Goal: Task Accomplishment & Management: Manage account settings

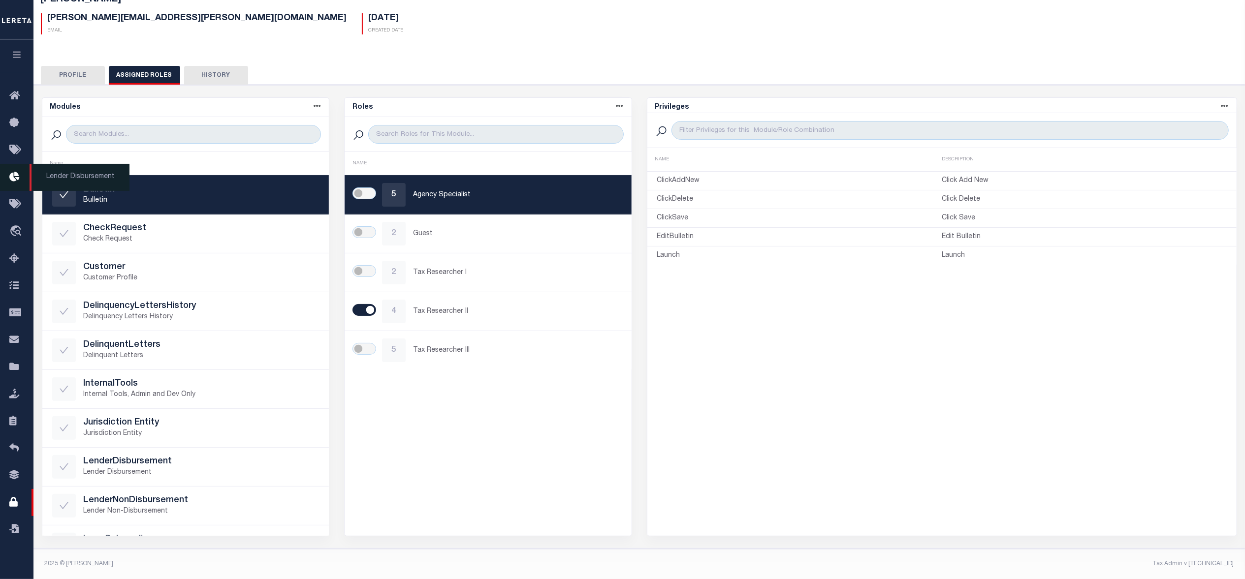
scroll to position [69, 0]
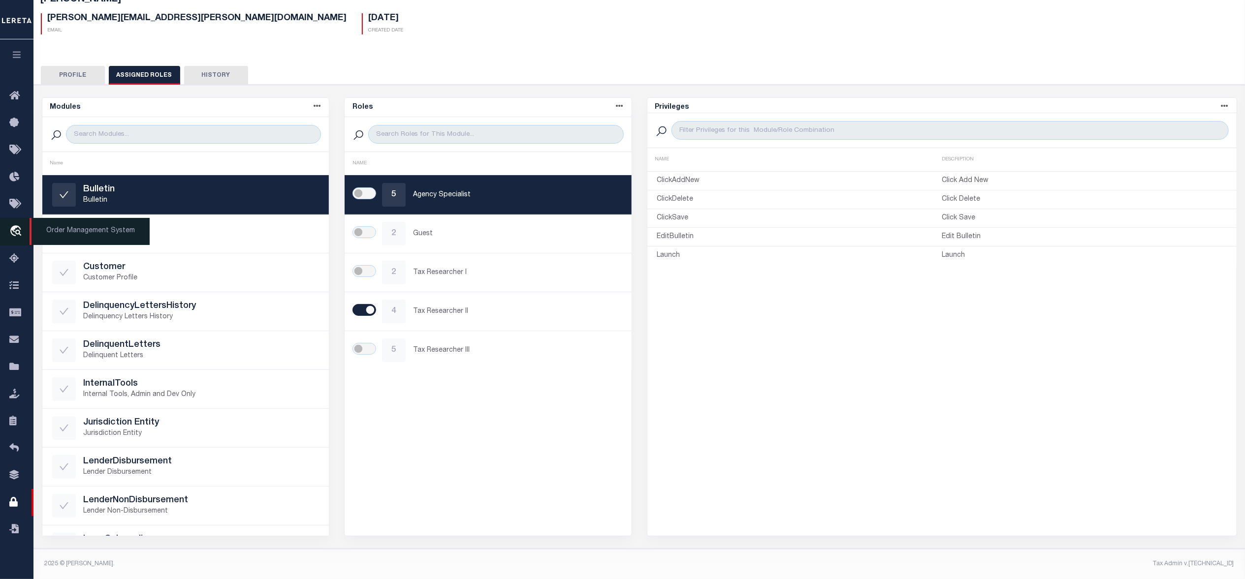
click at [44, 232] on span "Order Management System" at bounding box center [90, 231] width 120 height 27
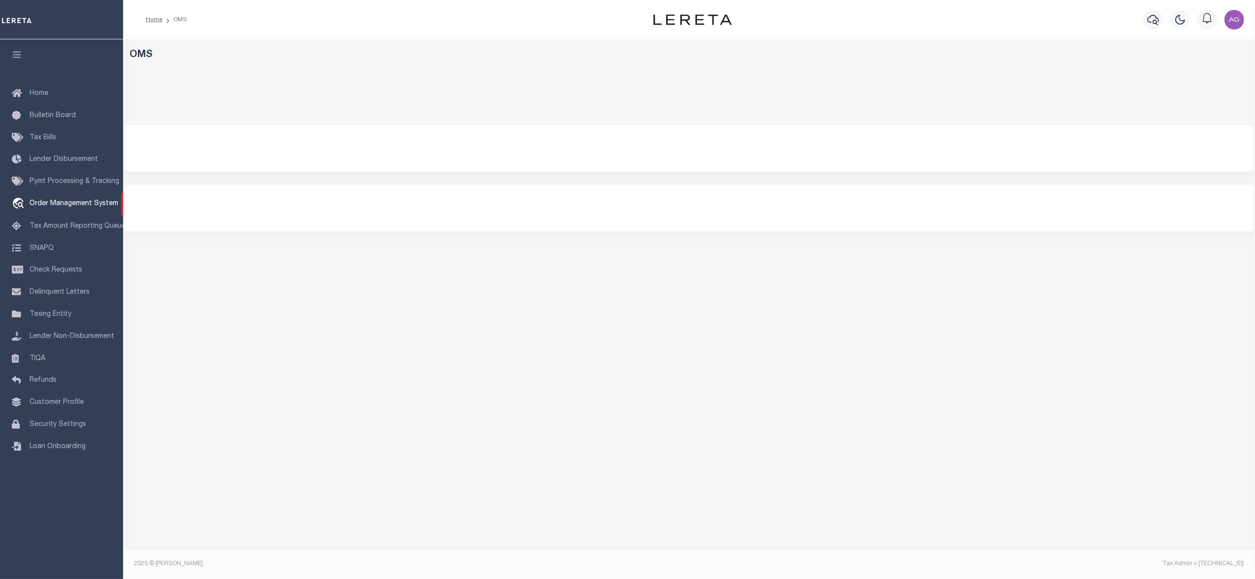
select select "200"
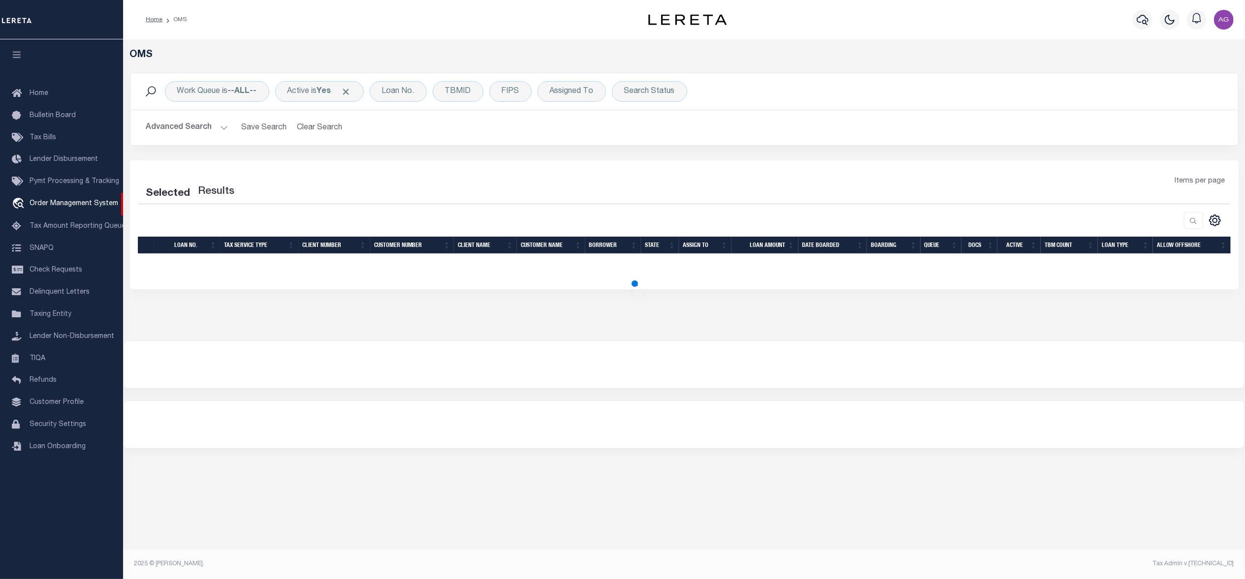
select select "200"
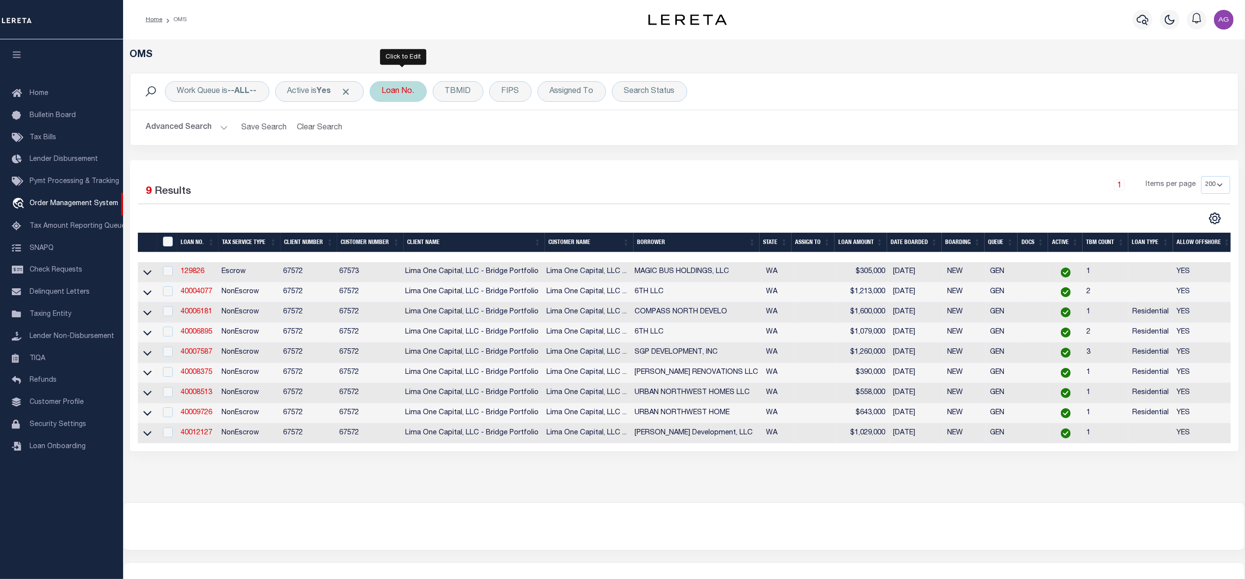
click at [406, 92] on div "Loan No." at bounding box center [398, 91] width 57 height 21
type input "965664"
click at [520, 168] on input "Apply" at bounding box center [512, 161] width 29 height 16
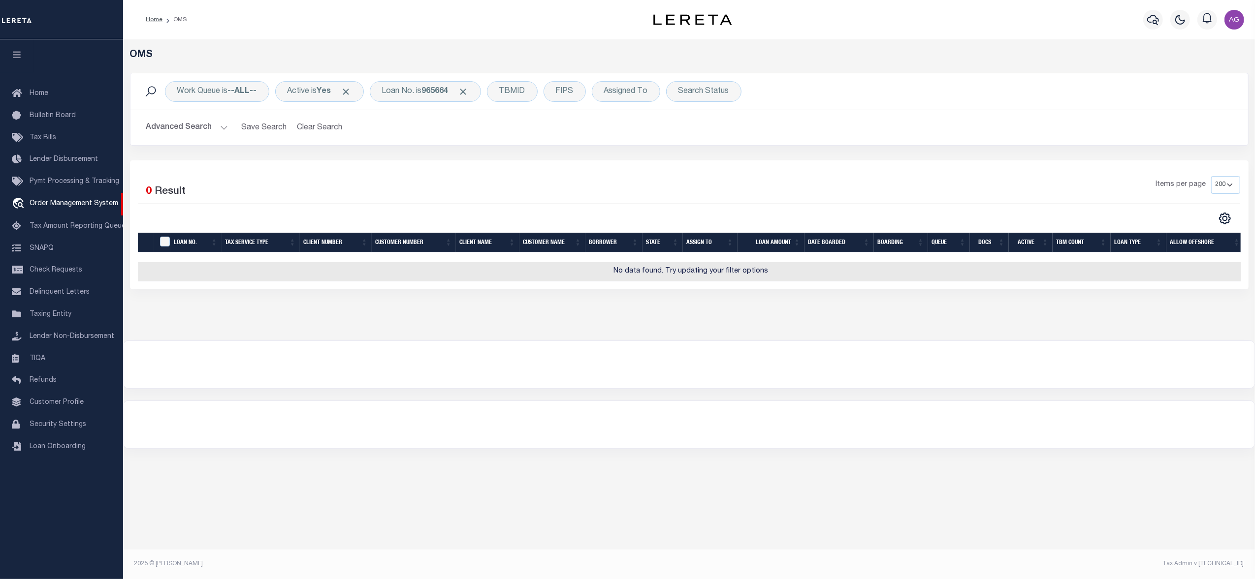
click at [192, 130] on button "Advanced Search" at bounding box center [187, 127] width 82 height 19
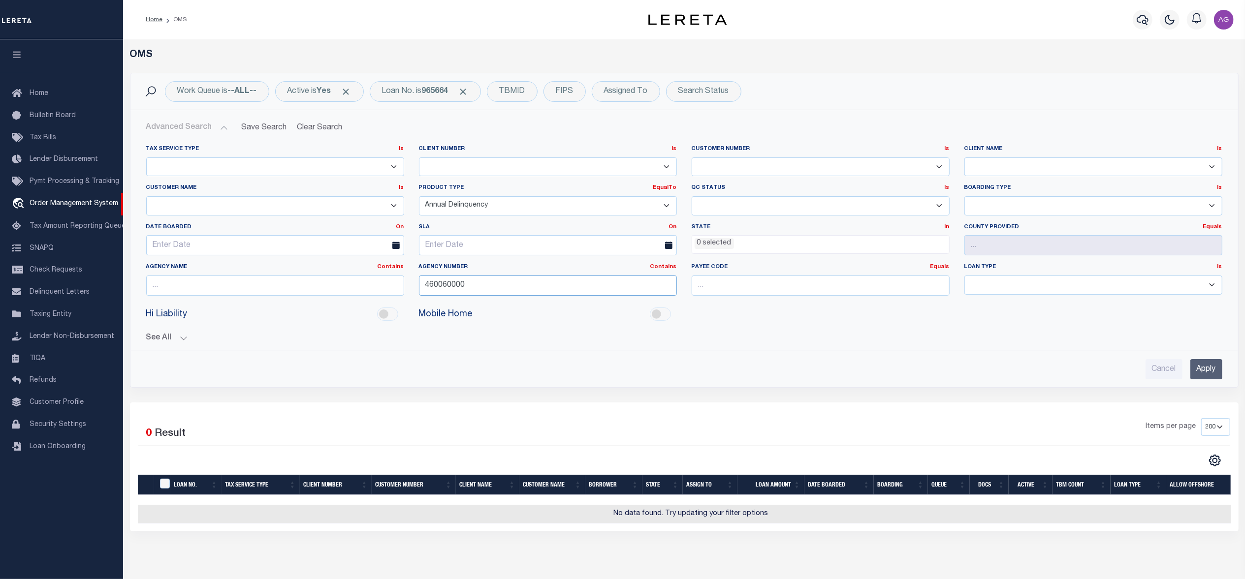
click at [496, 286] on input "460060000" at bounding box center [548, 286] width 258 height 20
click at [521, 216] on select "Escrow PayBack Escrow Pay Direct Annual Delinquency DTRACK" at bounding box center [548, 205] width 258 height 19
select select
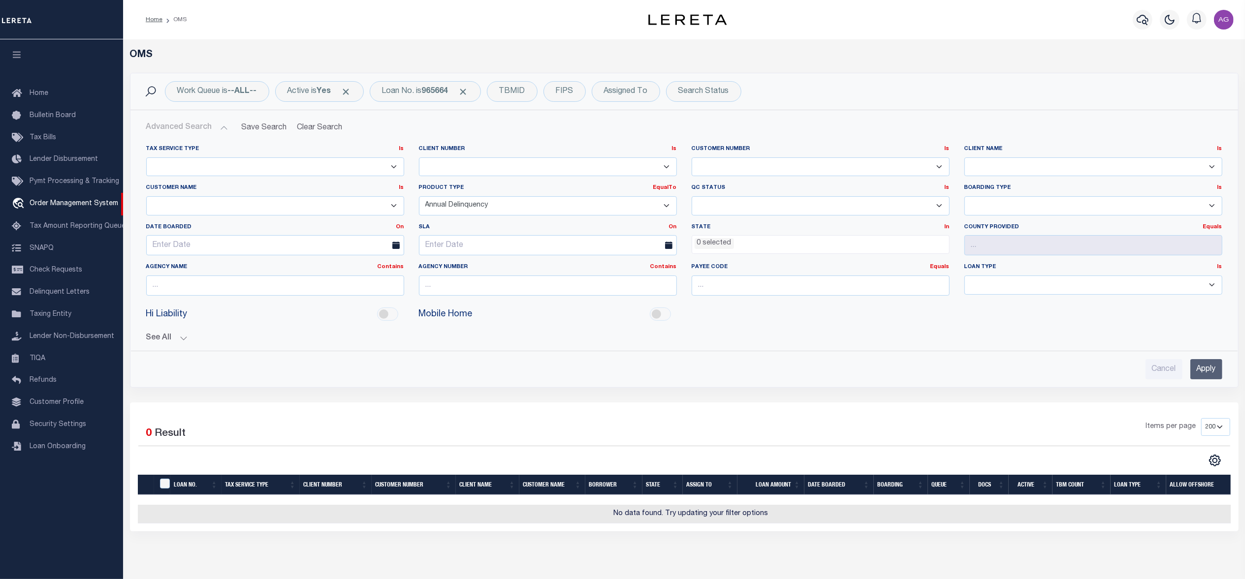
click at [419, 197] on select "Escrow PayBack Escrow Pay Direct Annual Delinquency DTRACK" at bounding box center [548, 205] width 258 height 19
click at [1211, 372] on input "Apply" at bounding box center [1206, 369] width 32 height 20
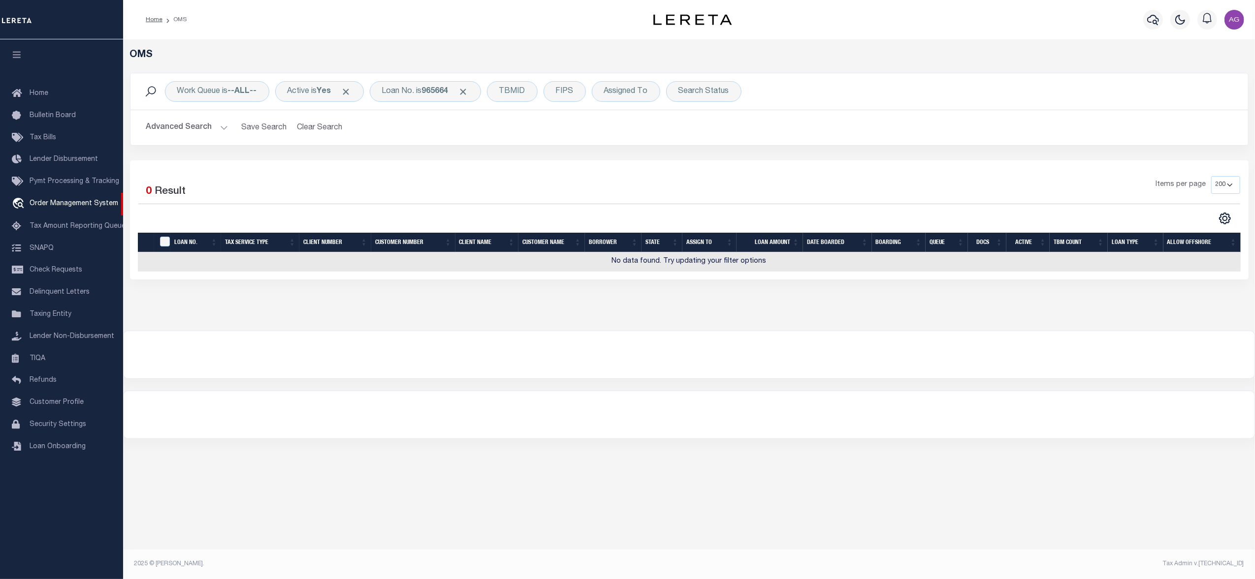
click at [199, 130] on button "Advanced Search" at bounding box center [187, 127] width 82 height 19
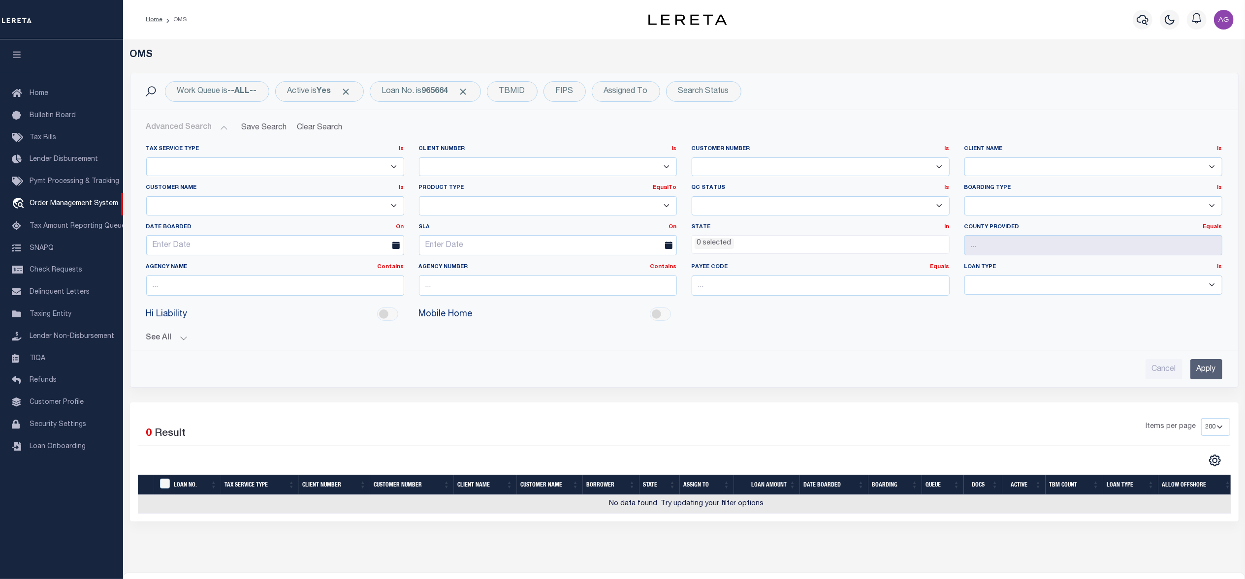
click at [181, 339] on button "See All" at bounding box center [684, 338] width 1076 height 9
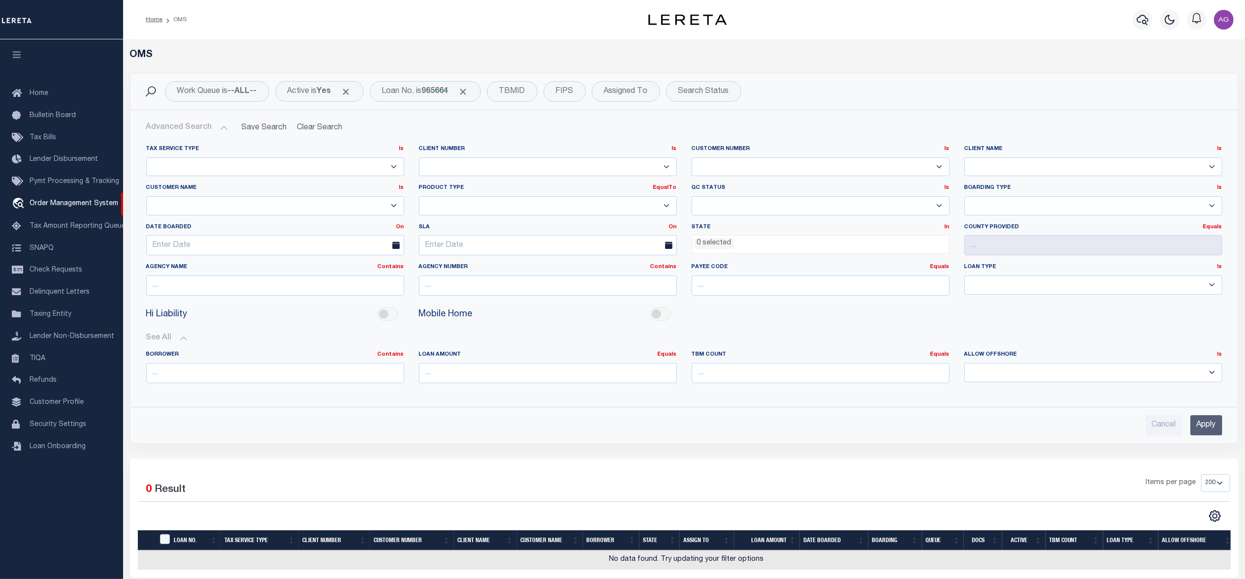
click at [1207, 426] on input "Apply" at bounding box center [1206, 425] width 32 height 20
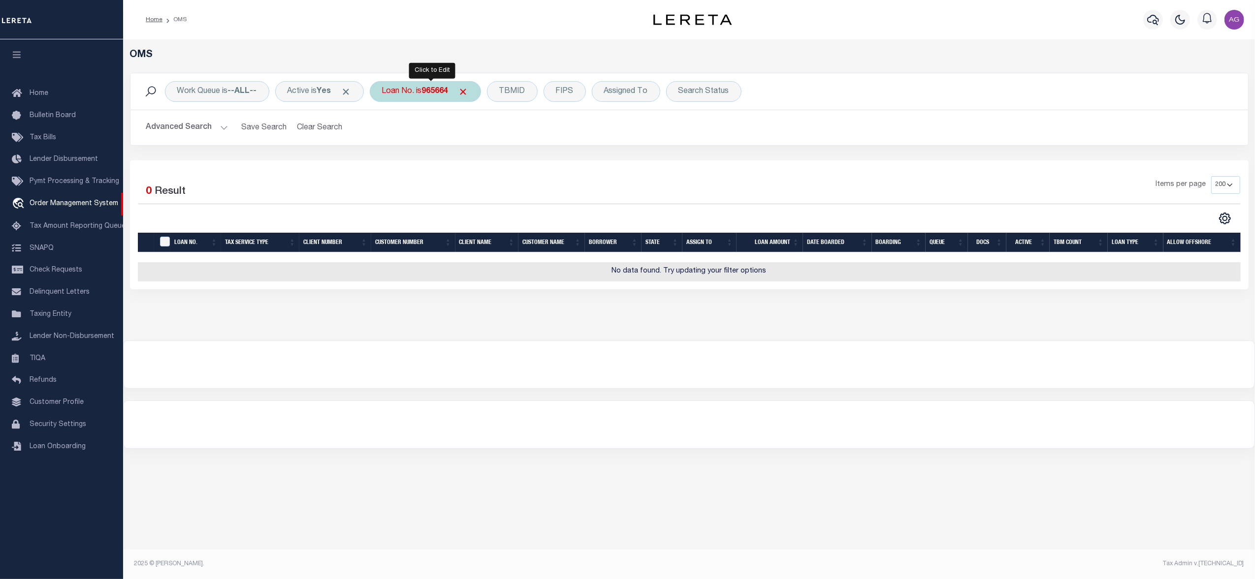
click at [420, 98] on div "Loan No. is 965664" at bounding box center [425, 91] width 111 height 21
type input "127396"
click at [520, 164] on input "Apply" at bounding box center [512, 161] width 29 height 16
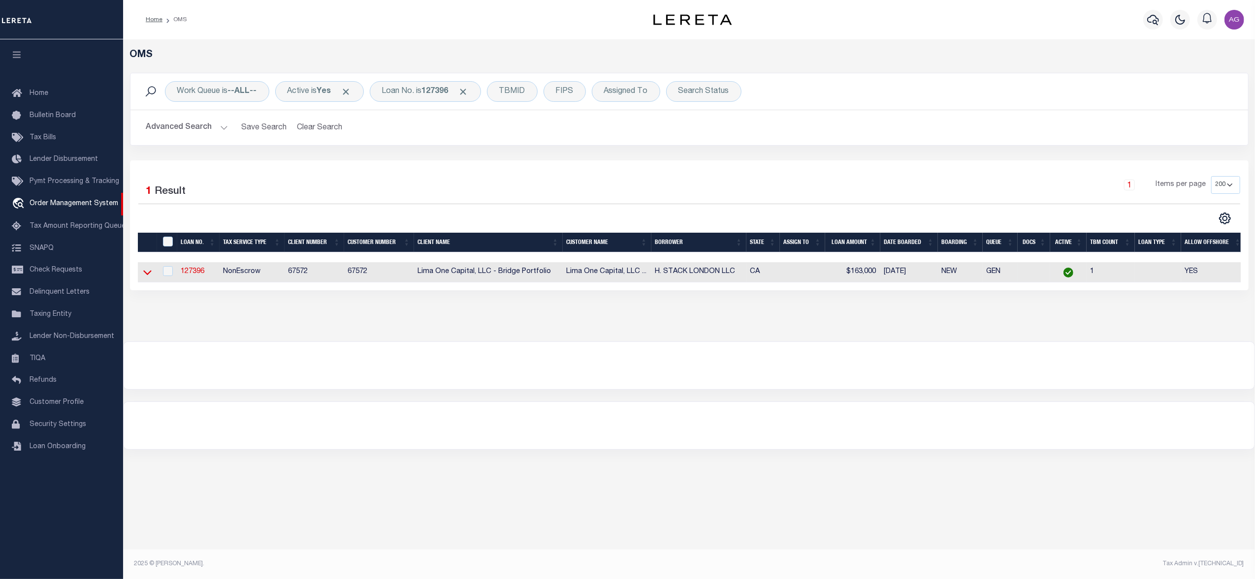
click at [150, 274] on icon at bounding box center [147, 272] width 8 height 10
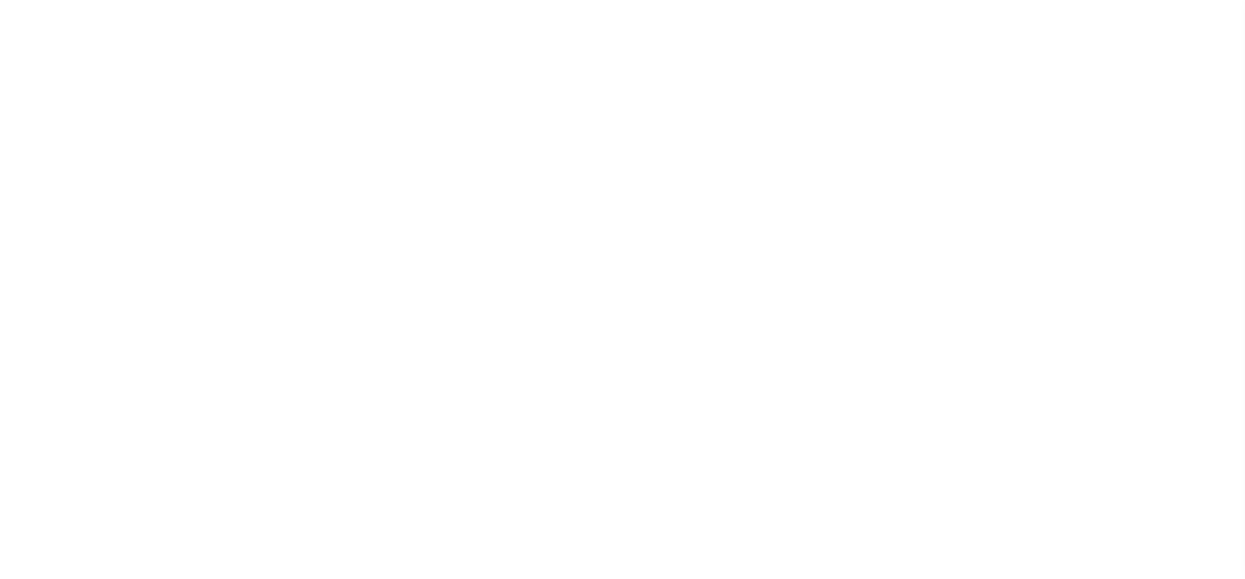
select select "NonEscrow"
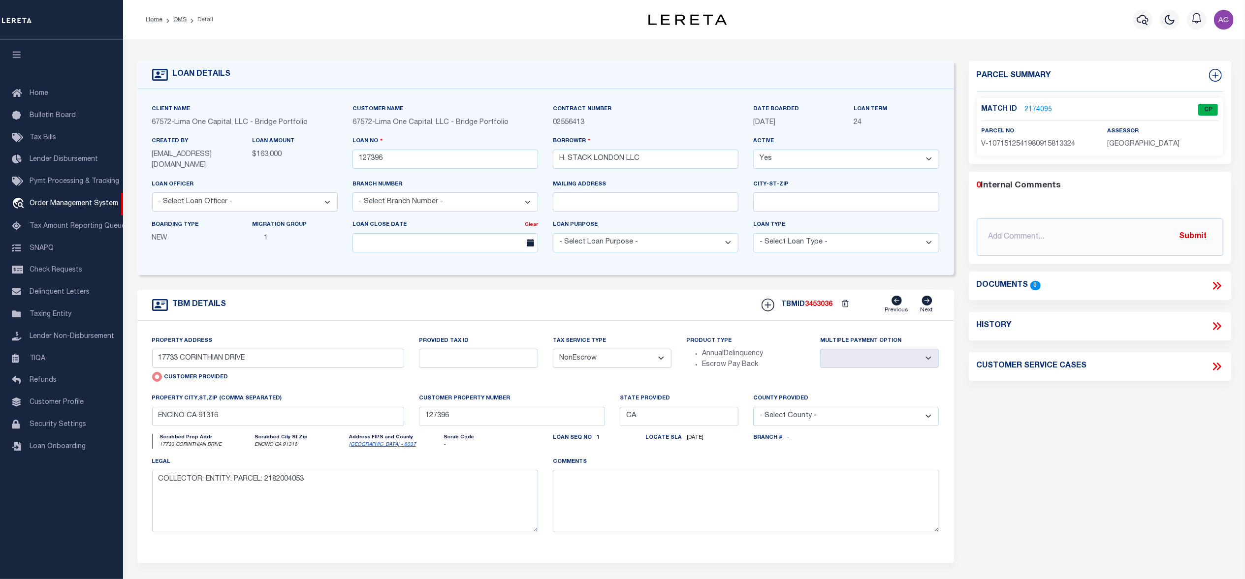
click at [1040, 105] on link "2174095" at bounding box center [1039, 110] width 28 height 10
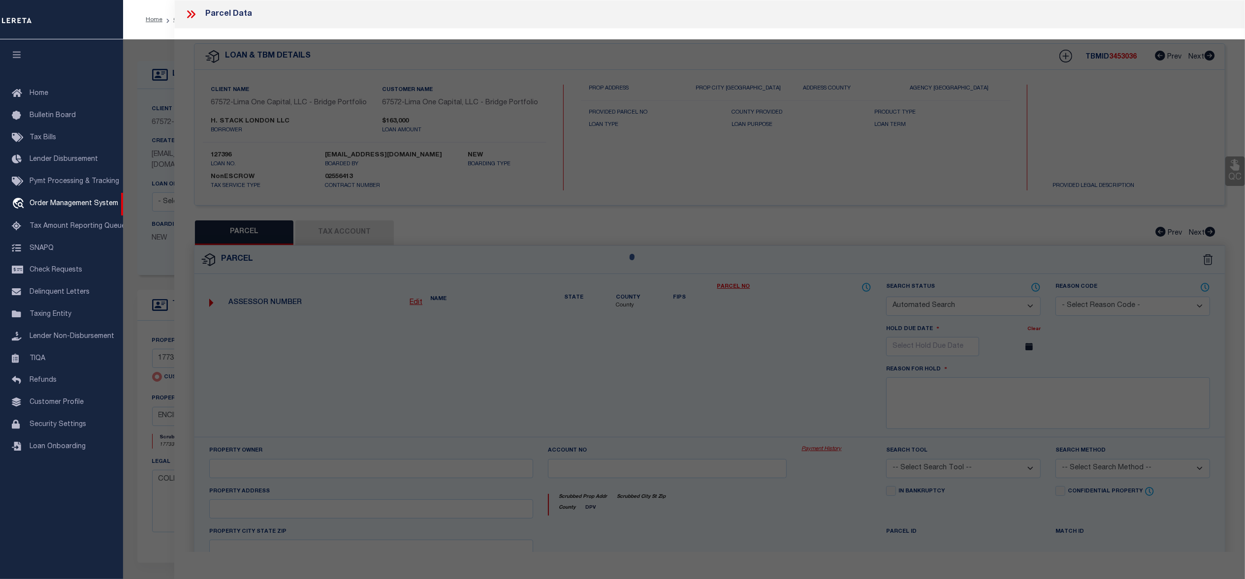
checkbox input "false"
select select "CP"
type input "17733 CORINTHIAN DRIVE"
type input "ENCINO CA 91316"
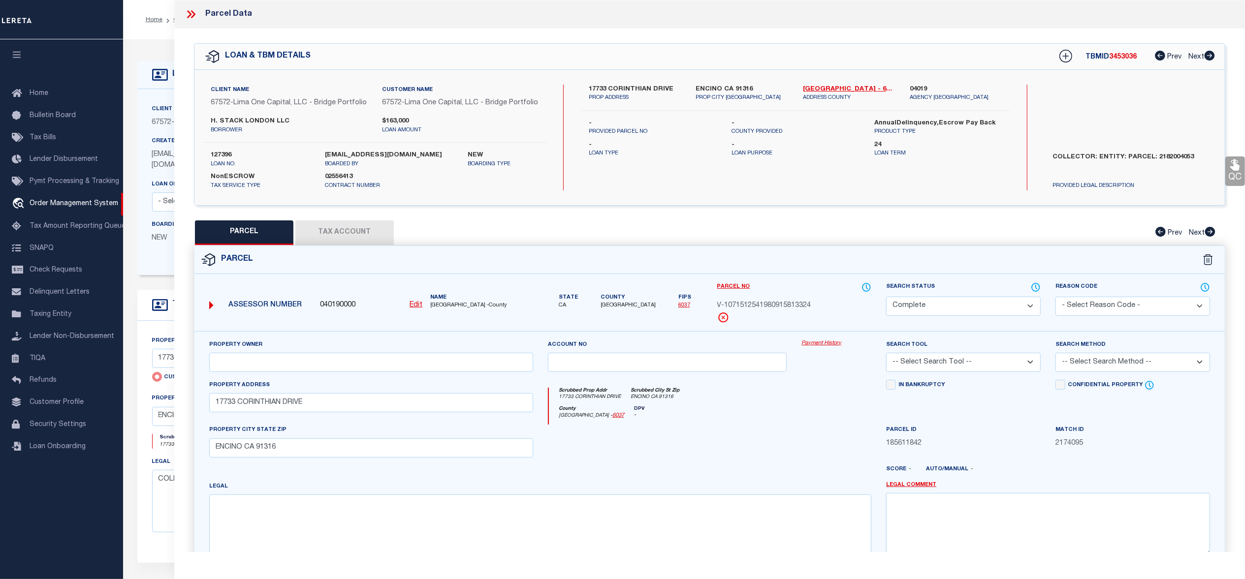
click at [829, 345] on link "Payment History" at bounding box center [836, 344] width 70 height 8
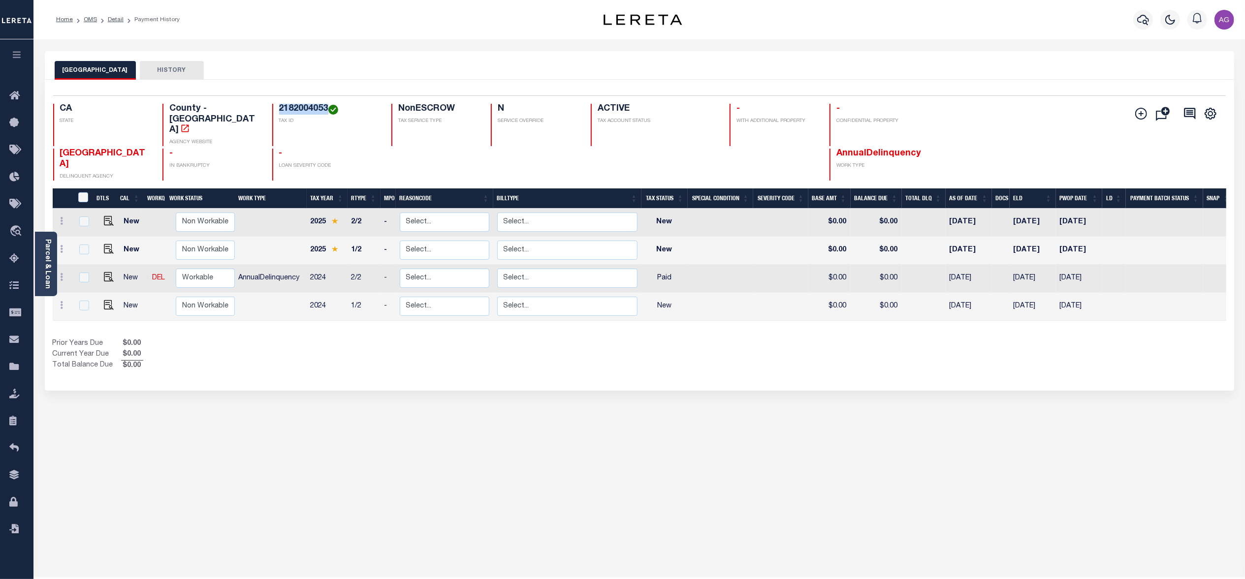
drag, startPoint x: 312, startPoint y: 109, endPoint x: 323, endPoint y: 110, distance: 11.9
click at [323, 110] on div "2182004053 TAX ID" at bounding box center [325, 125] width 107 height 42
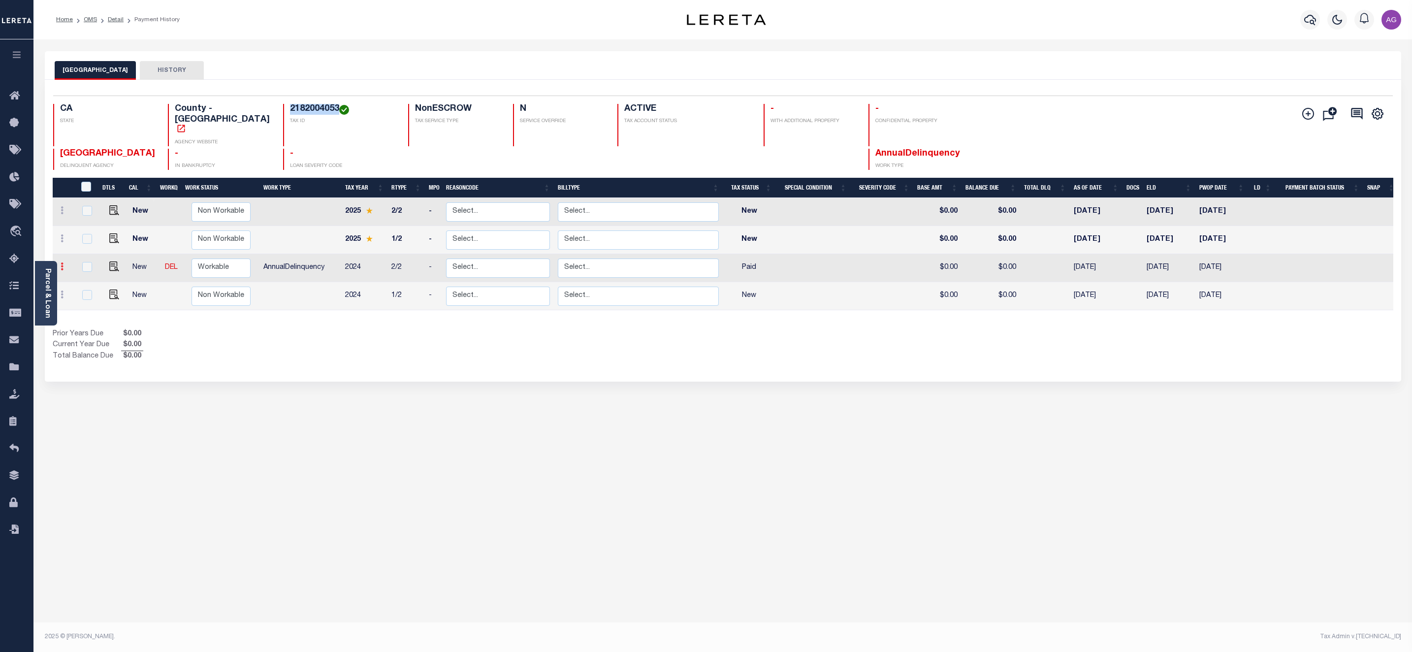
click at [62, 262] on icon at bounding box center [62, 266] width 3 height 8
click at [86, 241] on img at bounding box center [86, 246] width 10 height 10
select select "PYD"
type input "$0.00"
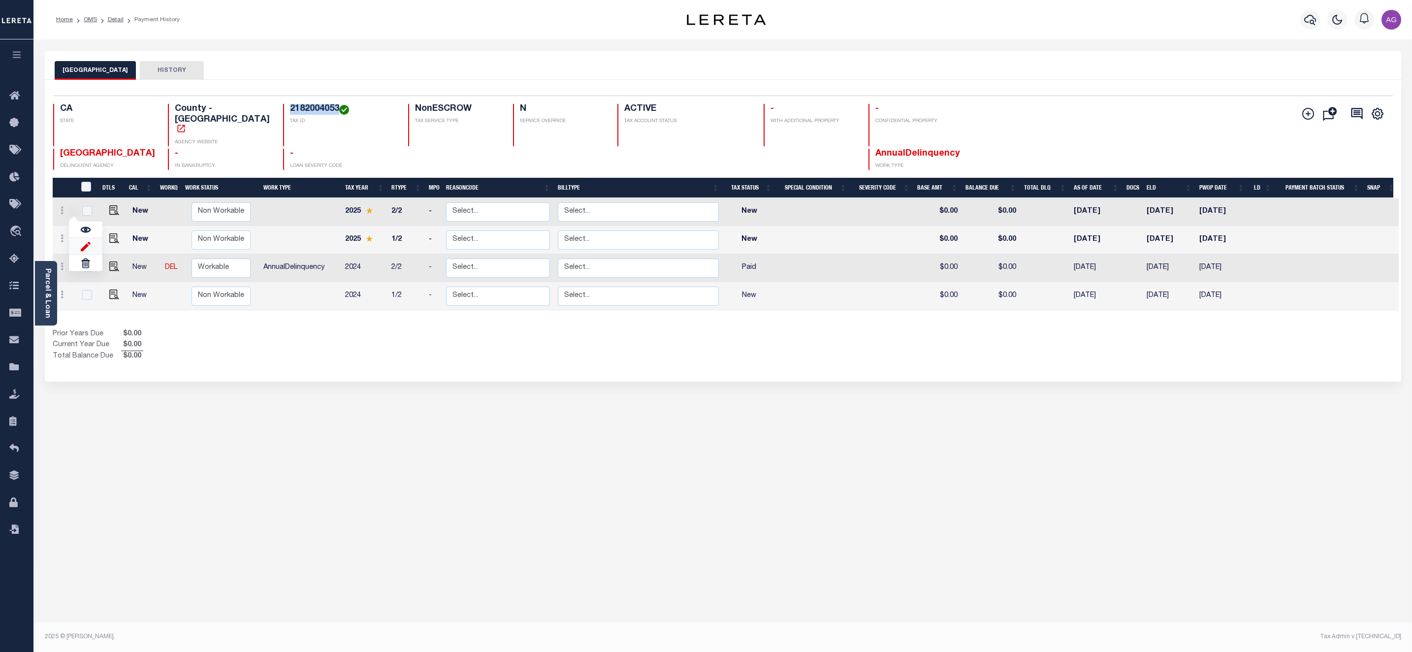
type input "09/12/2025"
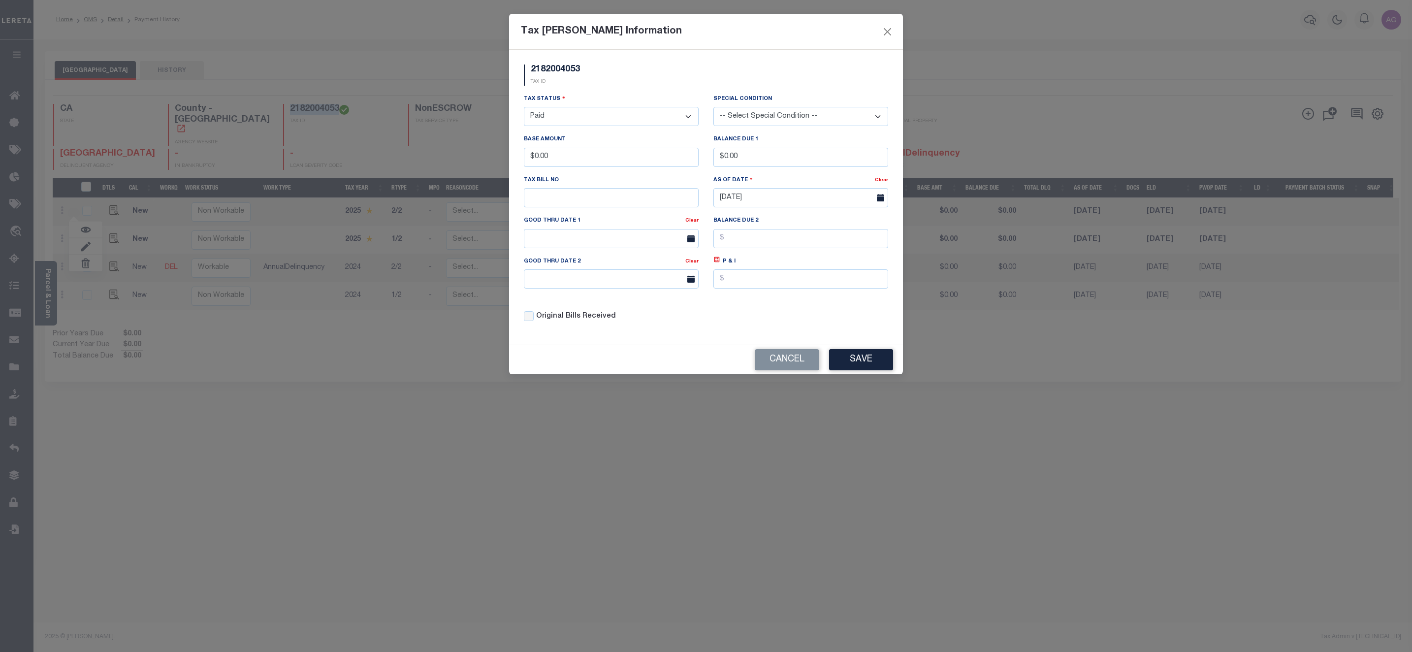
click at [594, 123] on select "- Select Status - Open Due/Unpaid Paid Incomplete No Tax Due Internal Refund Pr…" at bounding box center [611, 116] width 175 height 19
click at [571, 113] on select "- Select Status - Open Due/Unpaid Paid Incomplete No Tax Due Internal Refund Pr…" at bounding box center [611, 116] width 175 height 19
select select "DUE"
click at [524, 108] on select "- Select Status - Open Due/Unpaid Paid Incomplete No Tax Due Internal Refund Pr…" at bounding box center [611, 116] width 175 height 19
drag, startPoint x: 533, startPoint y: 157, endPoint x: 593, endPoint y: 158, distance: 59.6
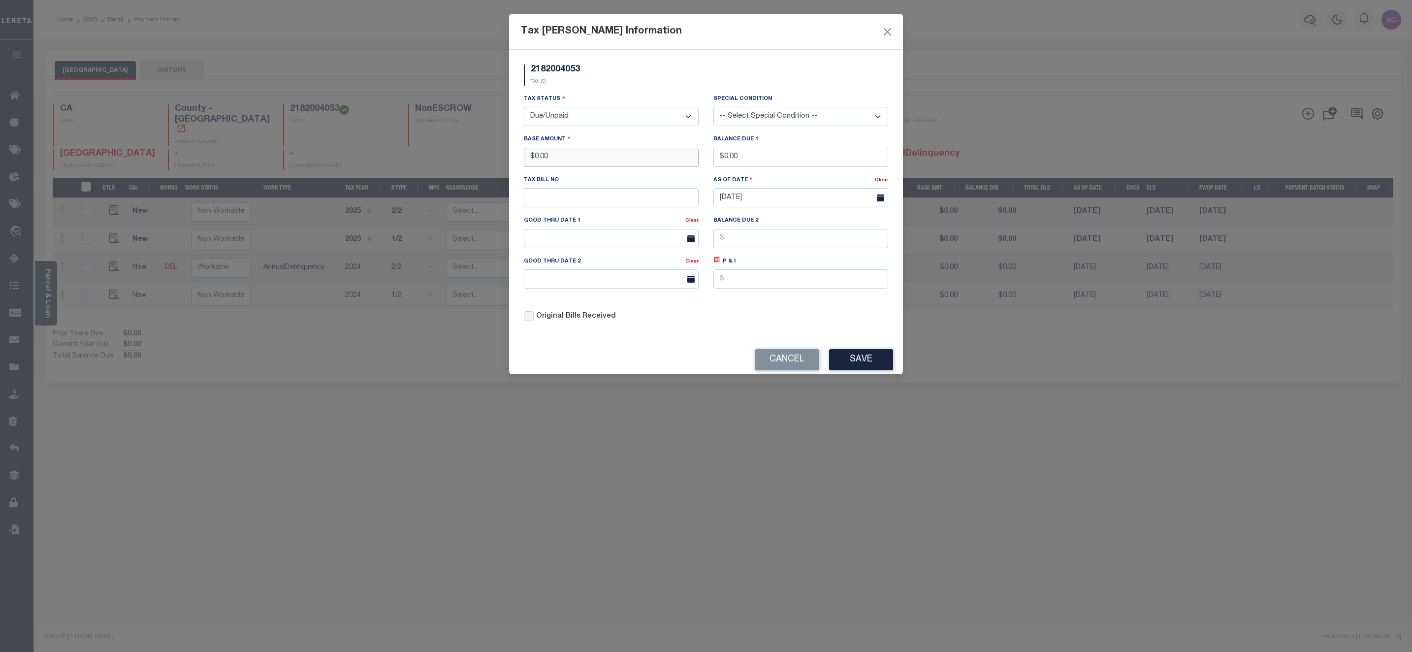
click at [593, 158] on input "$0.00" at bounding box center [611, 157] width 175 height 19
type input "$2,000.00"
click at [768, 147] on div "Balance Due 1 $20.00" at bounding box center [800, 150] width 175 height 32
drag, startPoint x: 725, startPoint y: 158, endPoint x: 773, endPoint y: 155, distance: 47.9
click at [773, 155] on input "$20.00" at bounding box center [800, 157] width 175 height 19
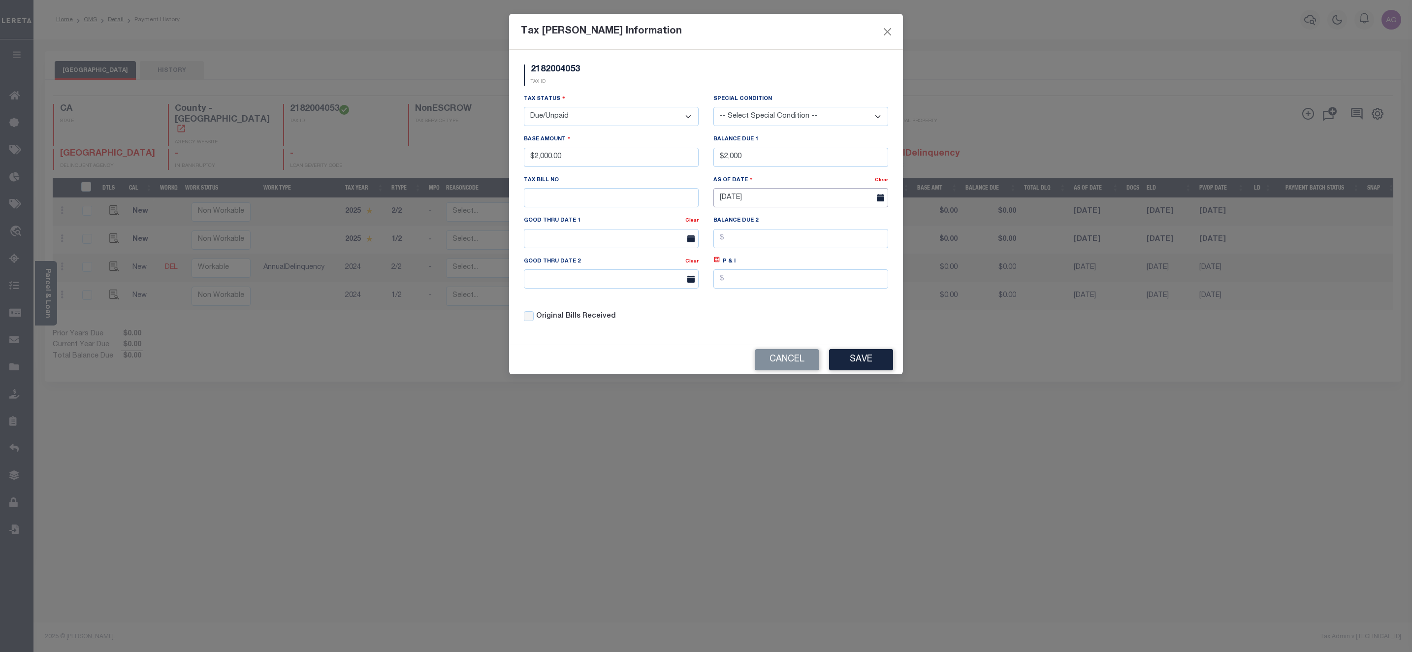
type input "$2,000.00"
click at [781, 203] on input "[DATE]" at bounding box center [800, 197] width 175 height 19
click at [725, 279] on span "7" at bounding box center [723, 275] width 19 height 19
type input "09/07/2025"
click at [859, 363] on button "Save" at bounding box center [861, 359] width 64 height 21
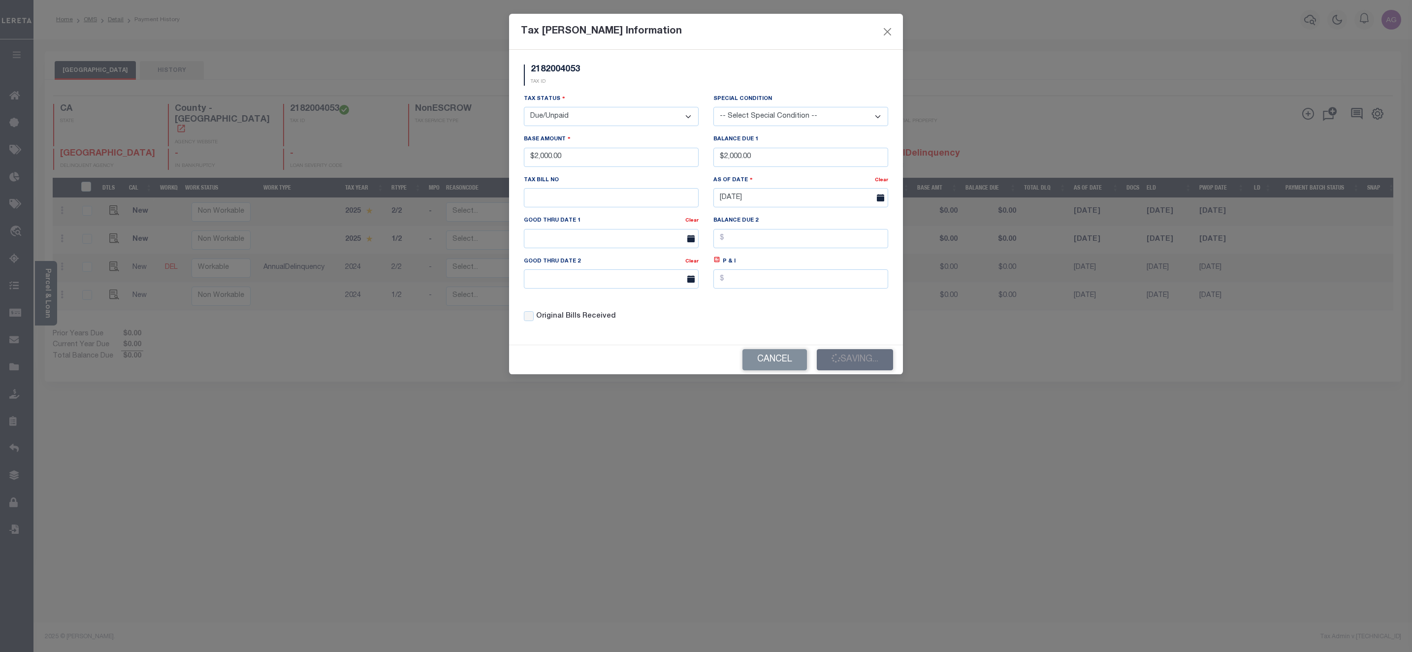
click at [794, 110] on select "-- Select Special Condition -- 3RD PARTY TAX LIEN AGENCY TAX LIEN (A.K.A Inside…" at bounding box center [800, 116] width 175 height 19
select select "6"
click at [713, 108] on select "-- Select Special Condition -- 3RD PARTY TAX LIEN AGENCY TAX LIEN (A.K.A Inside…" at bounding box center [800, 116] width 175 height 19
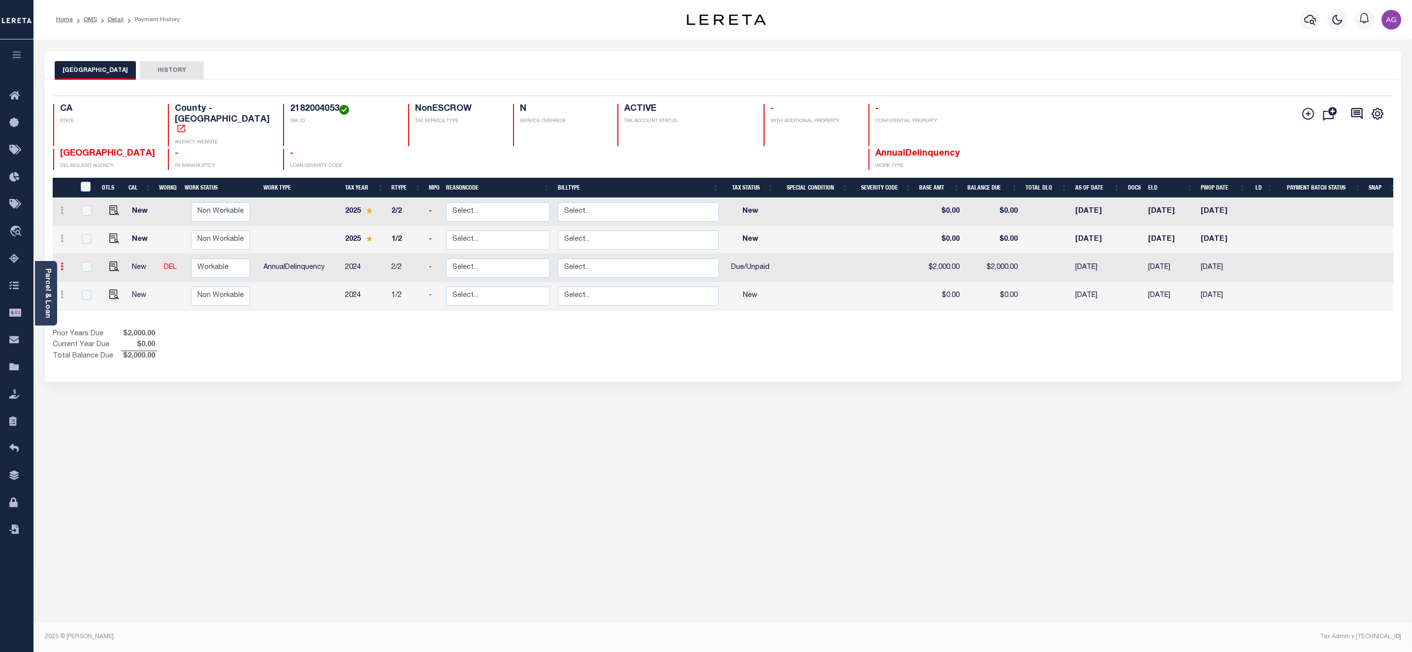
click at [62, 262] on icon at bounding box center [62, 266] width 3 height 8
click at [86, 241] on img at bounding box center [86, 246] width 10 height 10
select select "DUE"
type input "$2,000.00"
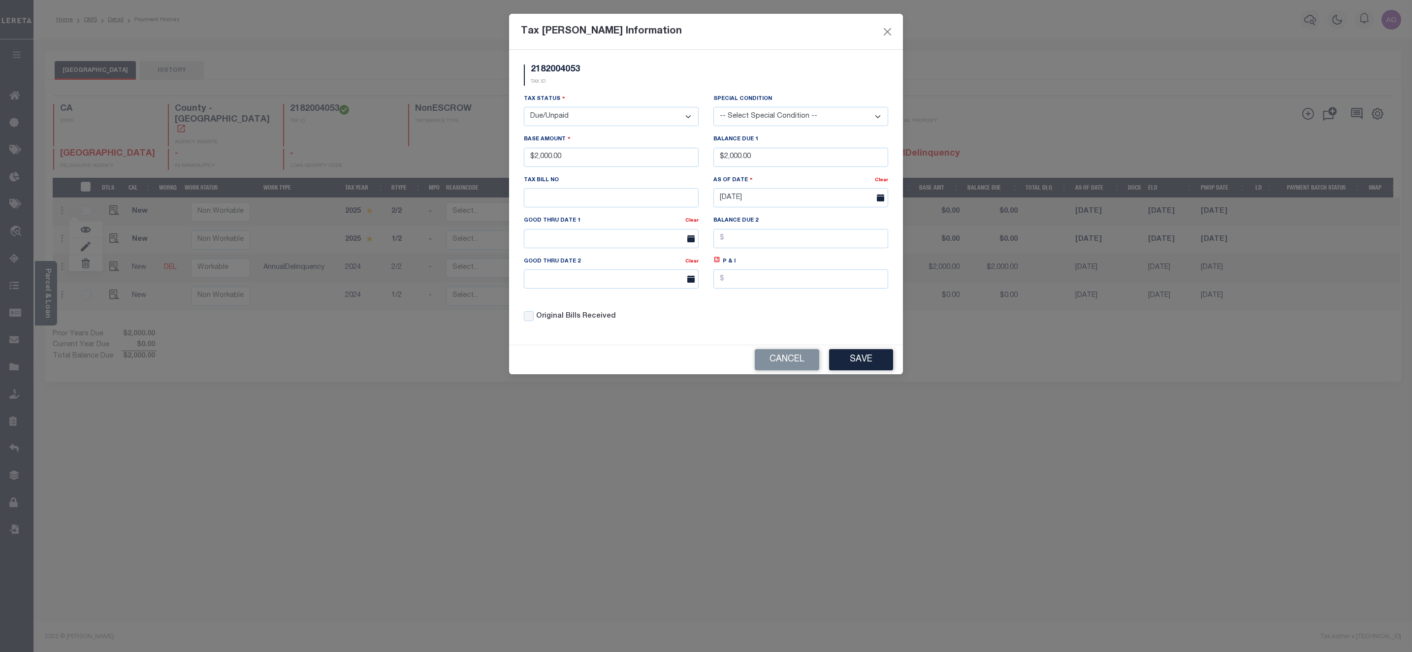
click at [758, 108] on select "-- Select Special Condition -- 3RD PARTY TAX LIEN AGENCY TAX LIEN (A.K.A Inside…" at bounding box center [800, 116] width 175 height 19
click at [764, 117] on select "-- Select Special Condition -- 3RD PARTY TAX LIEN AGENCY TAX LIEN (A.K.A Inside…" at bounding box center [800, 116] width 175 height 19
select select "6"
click at [713, 108] on select "-- Select Special Condition -- 3RD PARTY TAX LIEN AGENCY TAX LIEN (A.K.A Inside…" at bounding box center [800, 116] width 175 height 19
click at [866, 370] on button "Save" at bounding box center [861, 359] width 64 height 21
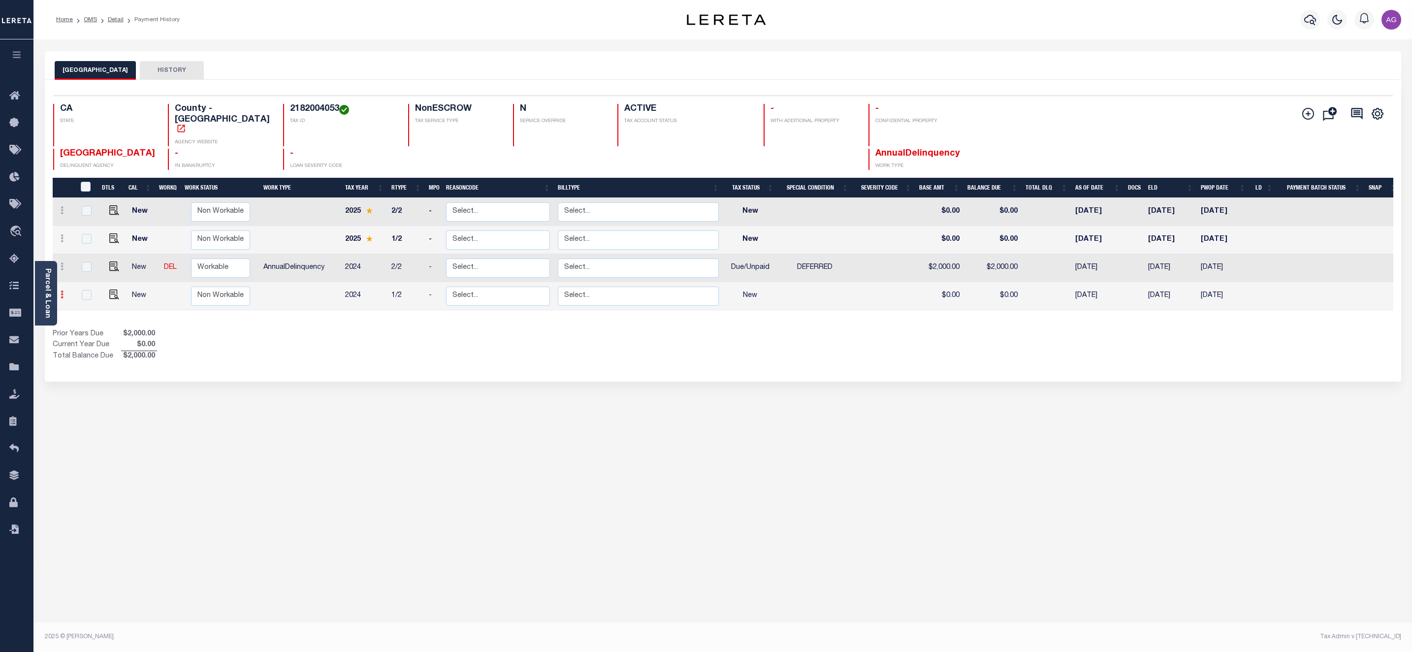
click at [62, 290] on icon at bounding box center [62, 294] width 3 height 8
click at [86, 269] on img at bounding box center [86, 274] width 10 height 10
select select "NW2"
type input "$0.00"
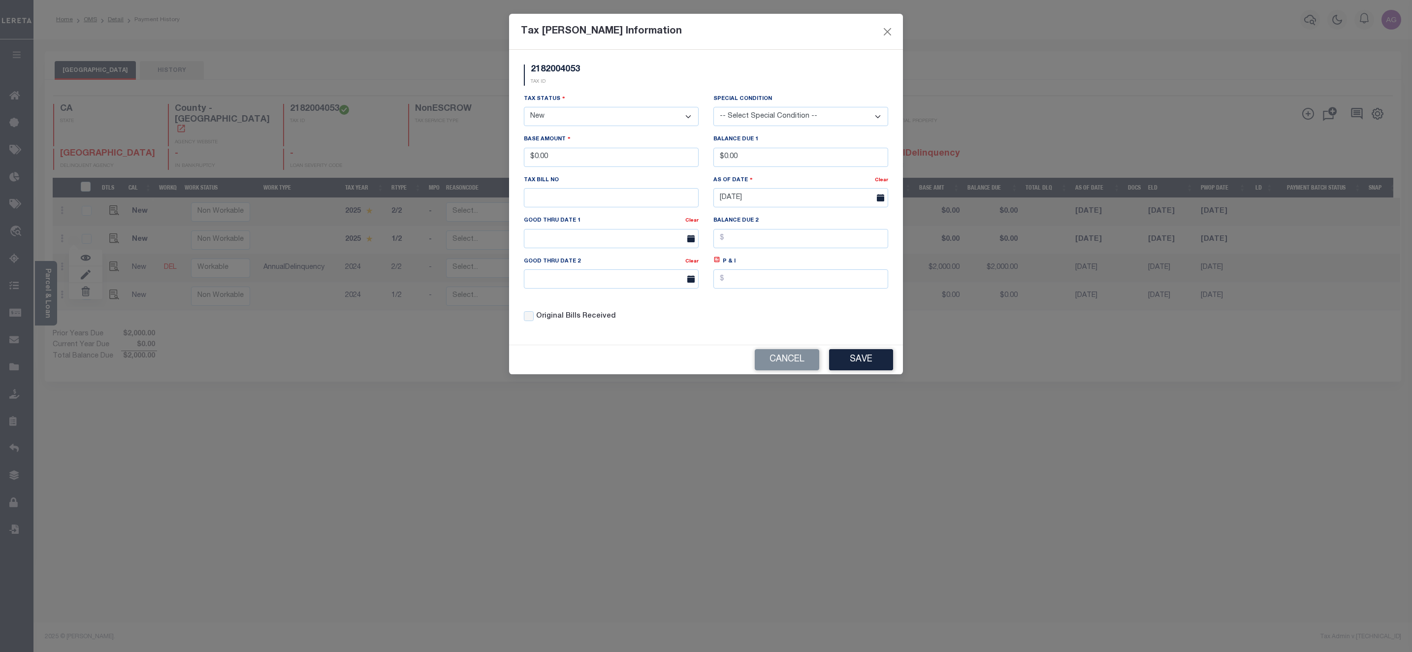
click at [552, 114] on select "- Select Status - Open Due/Unpaid Paid Incomplete No Tax Due Internal Refund Pr…" at bounding box center [611, 116] width 175 height 19
click at [554, 118] on select "- Select Status - Open Due/Unpaid Paid Incomplete No Tax Due Internal Refund Pr…" at bounding box center [611, 116] width 175 height 19
select select "DUE"
click at [524, 108] on select "- Select Status - Open Due/Unpaid Paid Incomplete No Tax Due Internal Refund Pr…" at bounding box center [611, 116] width 175 height 19
drag, startPoint x: 533, startPoint y: 155, endPoint x: 587, endPoint y: 161, distance: 54.0
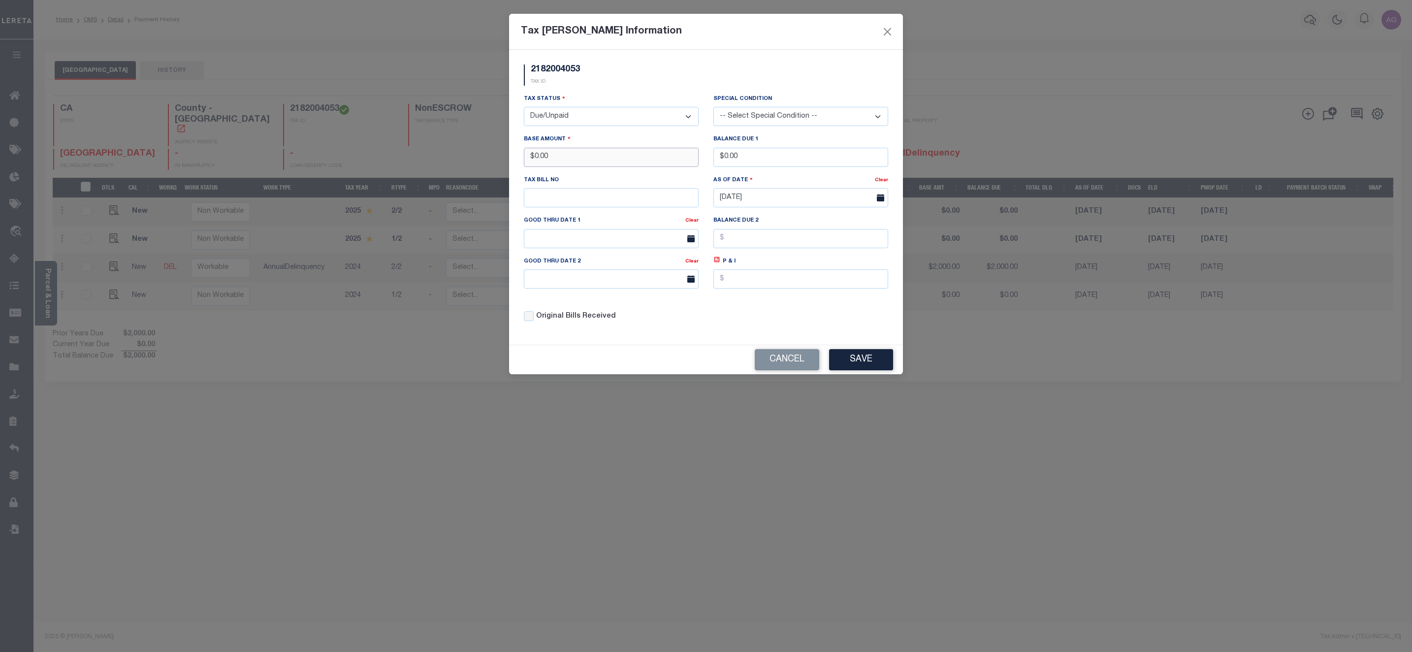
click at [587, 161] on input "$0.00" at bounding box center [611, 157] width 175 height 19
type input "$1,000.00"
drag, startPoint x: 723, startPoint y: 160, endPoint x: 777, endPoint y: 158, distance: 54.2
click at [777, 158] on input "$0.00" at bounding box center [800, 157] width 175 height 19
type input "$1,000.00"
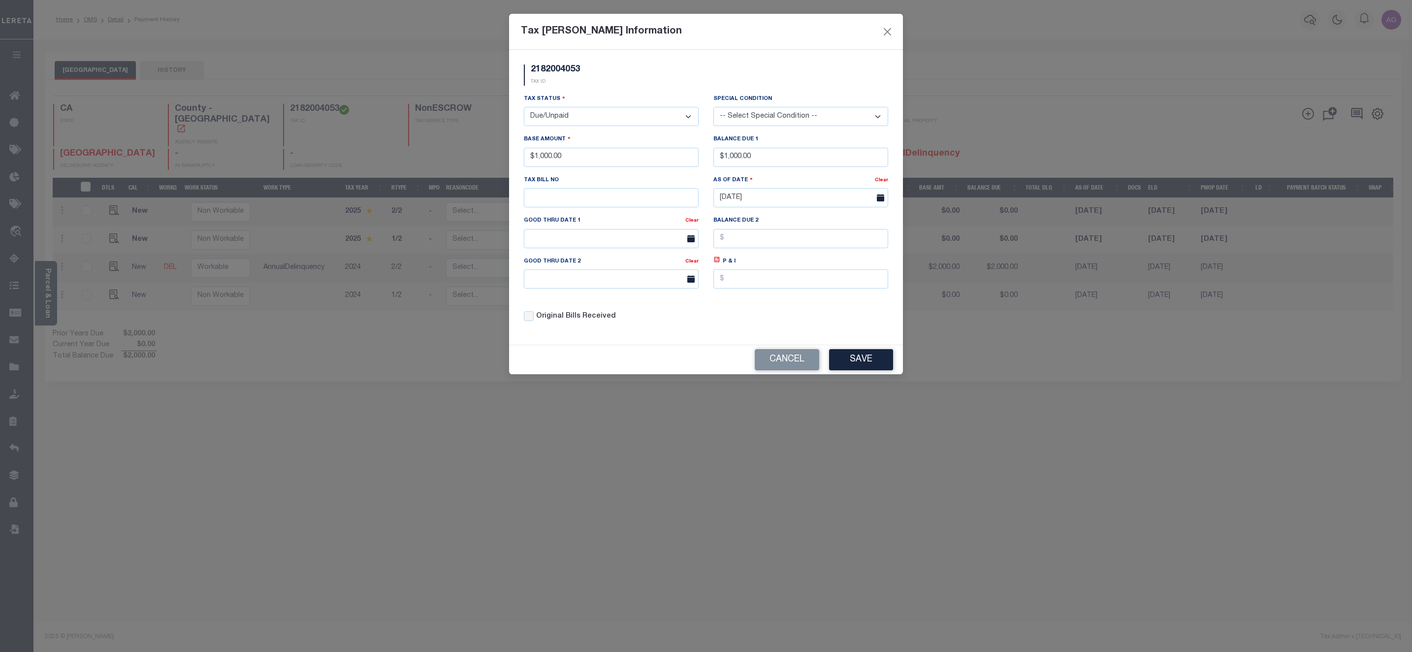
click at [764, 118] on select "-- Select Special Condition -- 3RD PARTY TAX LIEN AGENCY TAX LIEN (A.K.A Inside…" at bounding box center [800, 116] width 175 height 19
select select "33"
click at [713, 108] on select "-- Select Special Condition -- 3RD PARTY TAX LIEN AGENCY TAX LIEN (A.K.A Inside…" at bounding box center [800, 116] width 175 height 19
click at [870, 360] on button "Save" at bounding box center [861, 359] width 64 height 21
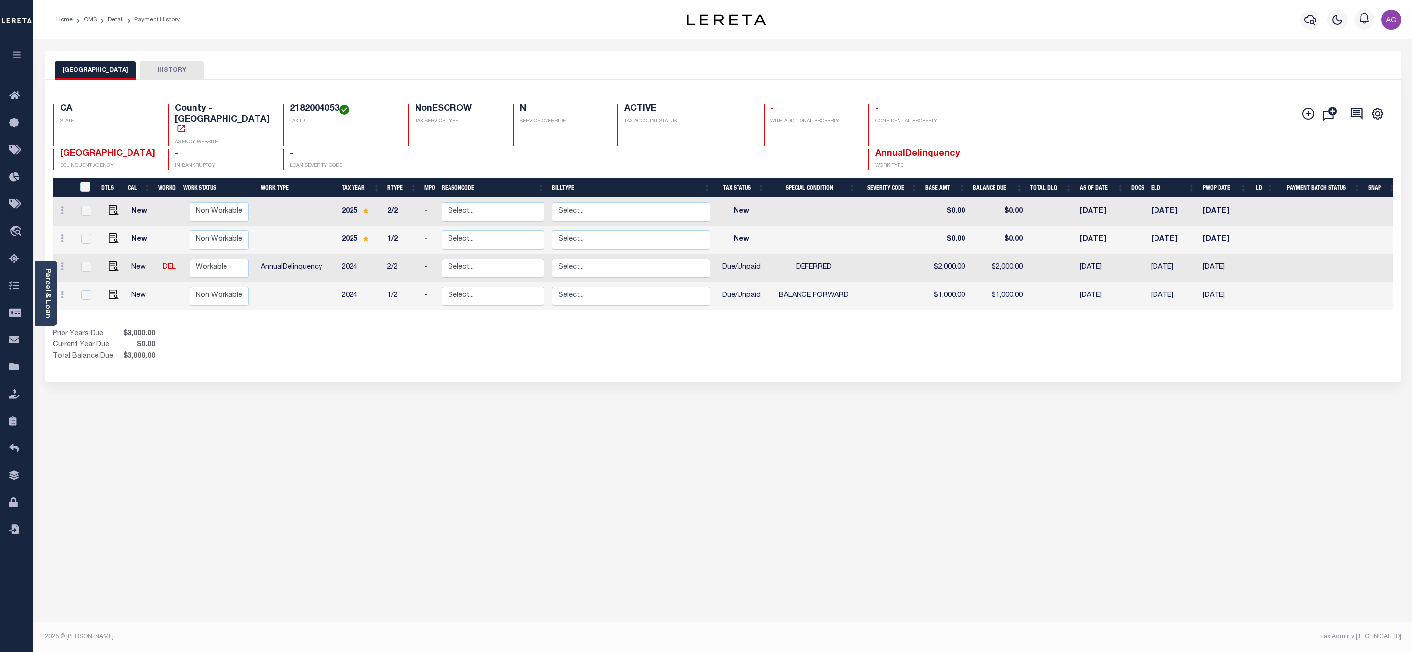
click at [201, 439] on div "LOS ANGELES COUNTY HISTORY Selected 4 Results" at bounding box center [722, 329] width 1371 height 556
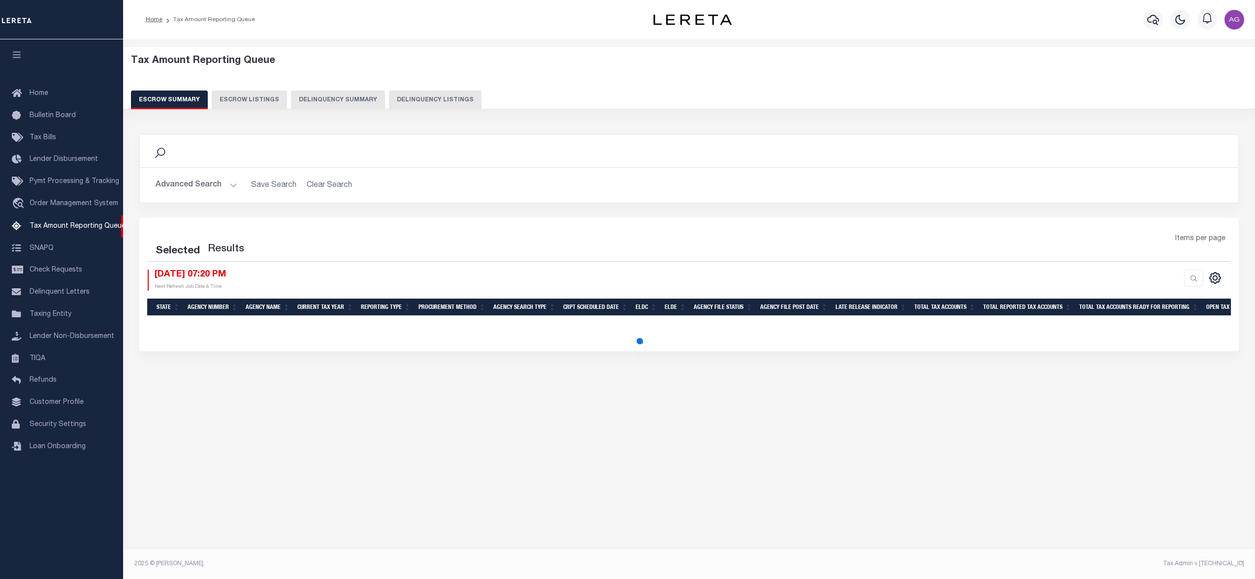
select select "100"
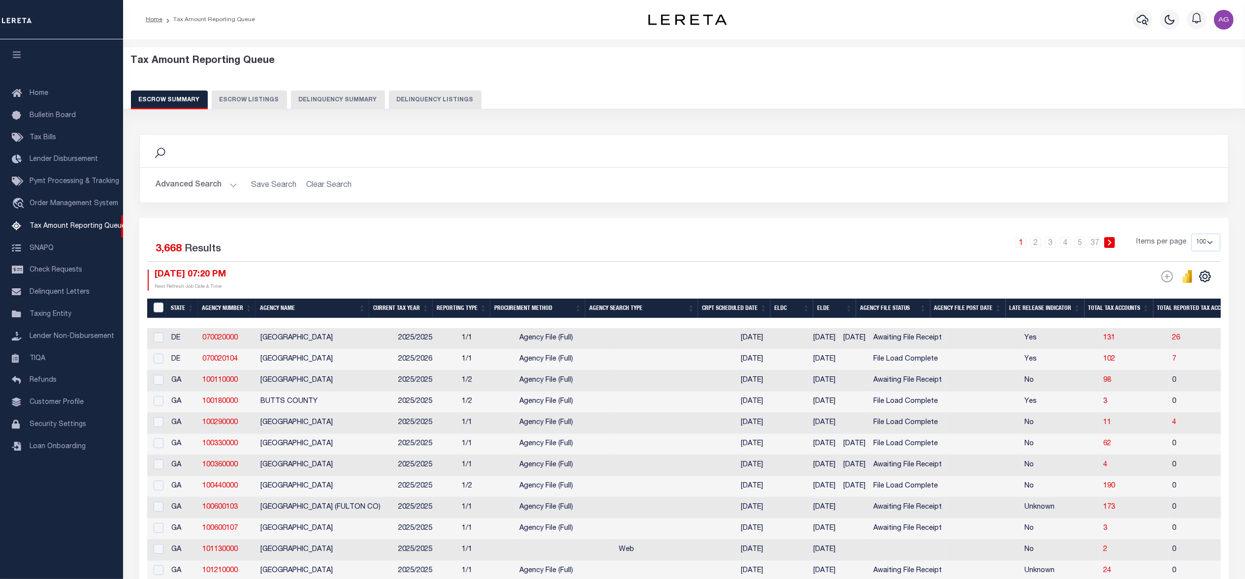
click at [443, 95] on button "Delinquency Listings" at bounding box center [435, 100] width 93 height 19
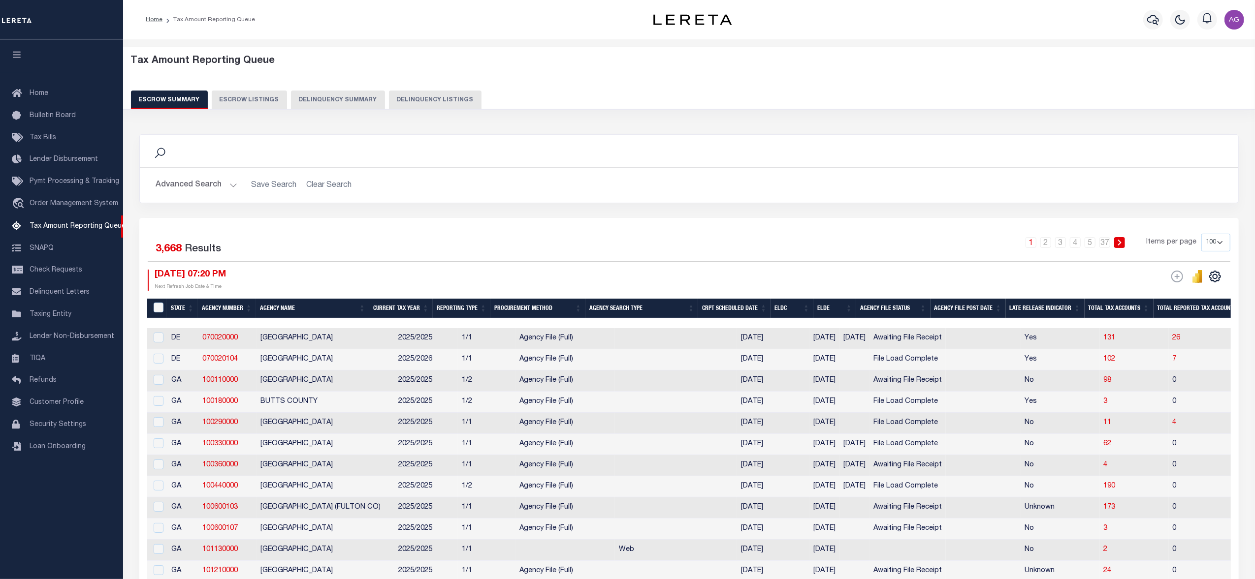
select select
select select "100"
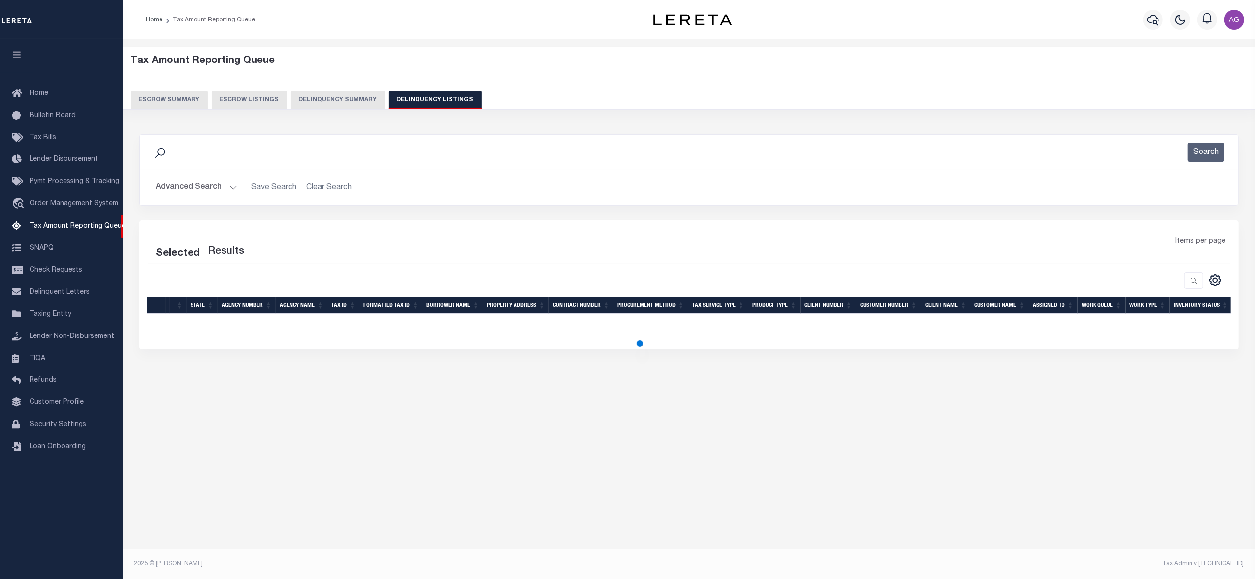
select select "100"
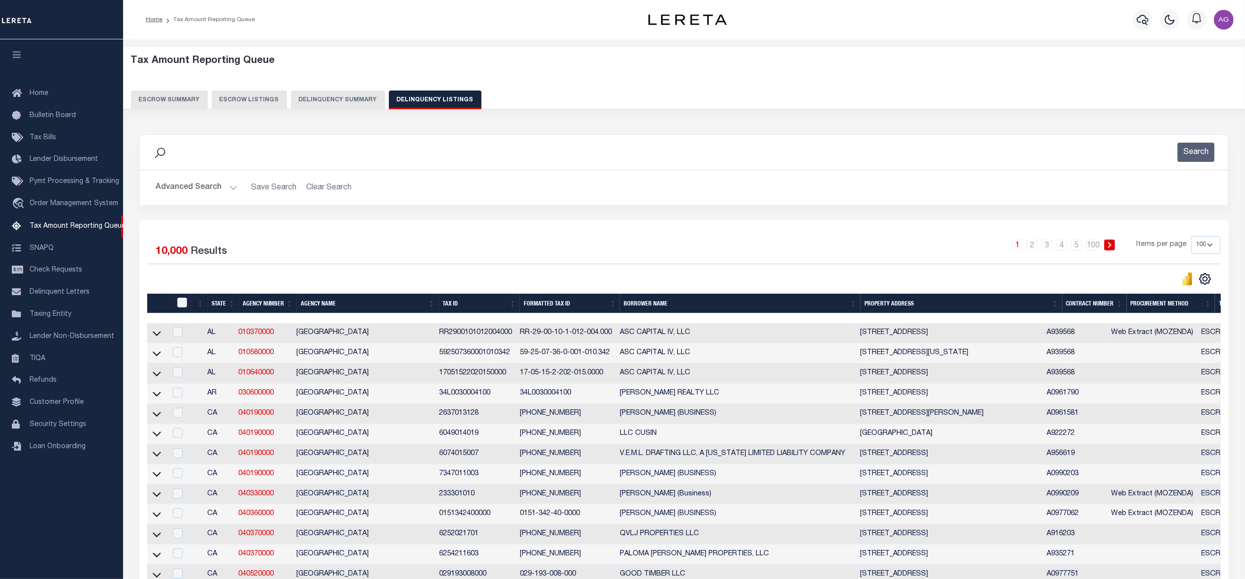
click at [193, 190] on button "Advanced Search" at bounding box center [197, 187] width 82 height 19
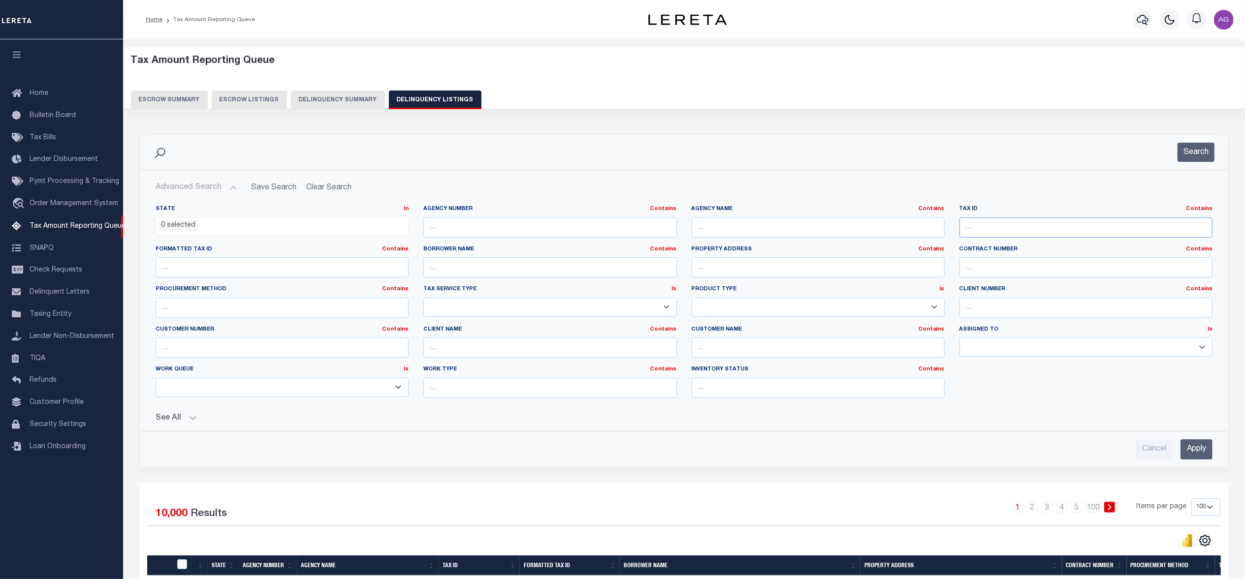
click at [983, 227] on input "text" at bounding box center [1085, 228] width 253 height 20
paste input "2182004053"
type input "2182004053"
click at [1202, 445] on input "Apply" at bounding box center [1196, 450] width 32 height 20
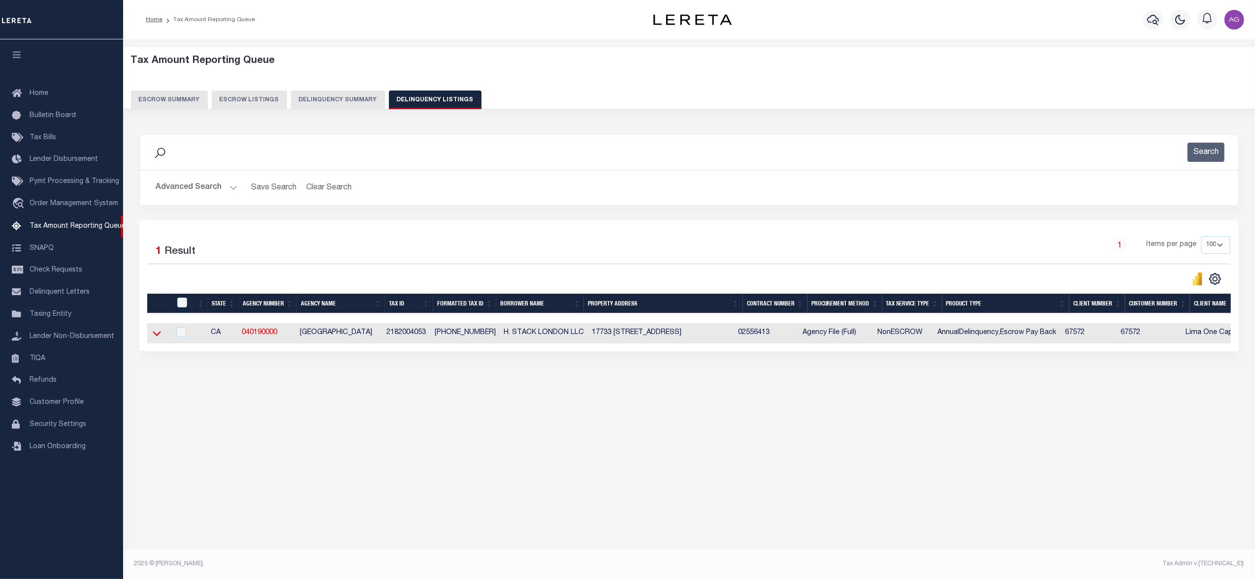
click at [156, 336] on icon at bounding box center [157, 333] width 8 height 10
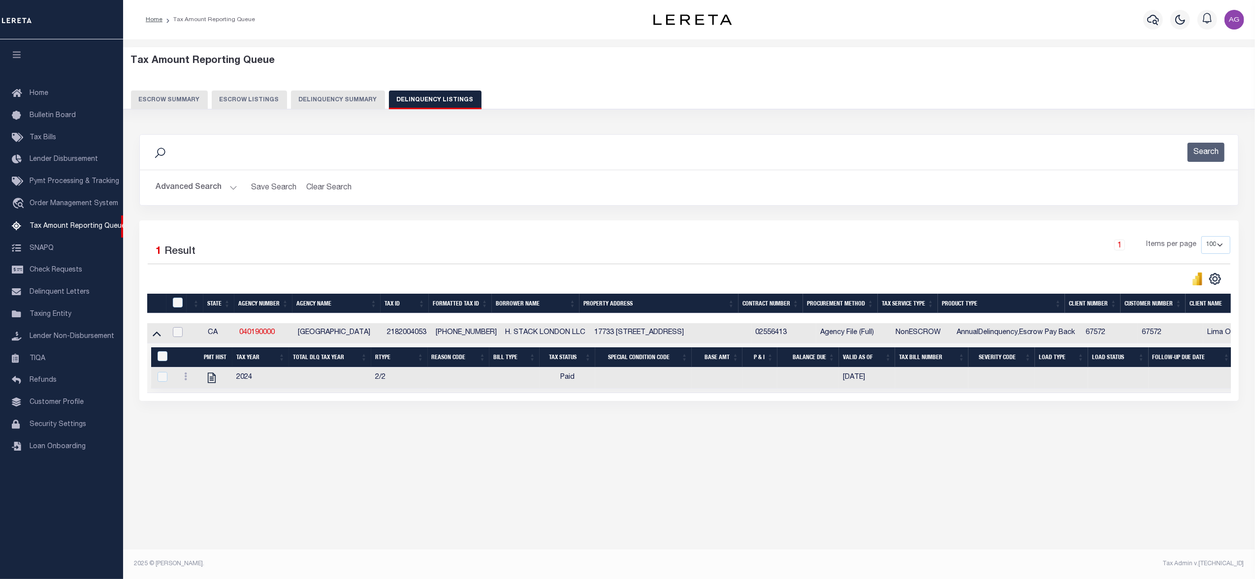
click at [176, 337] on input "checkbox" at bounding box center [178, 332] width 10 height 10
checkbox input "true"
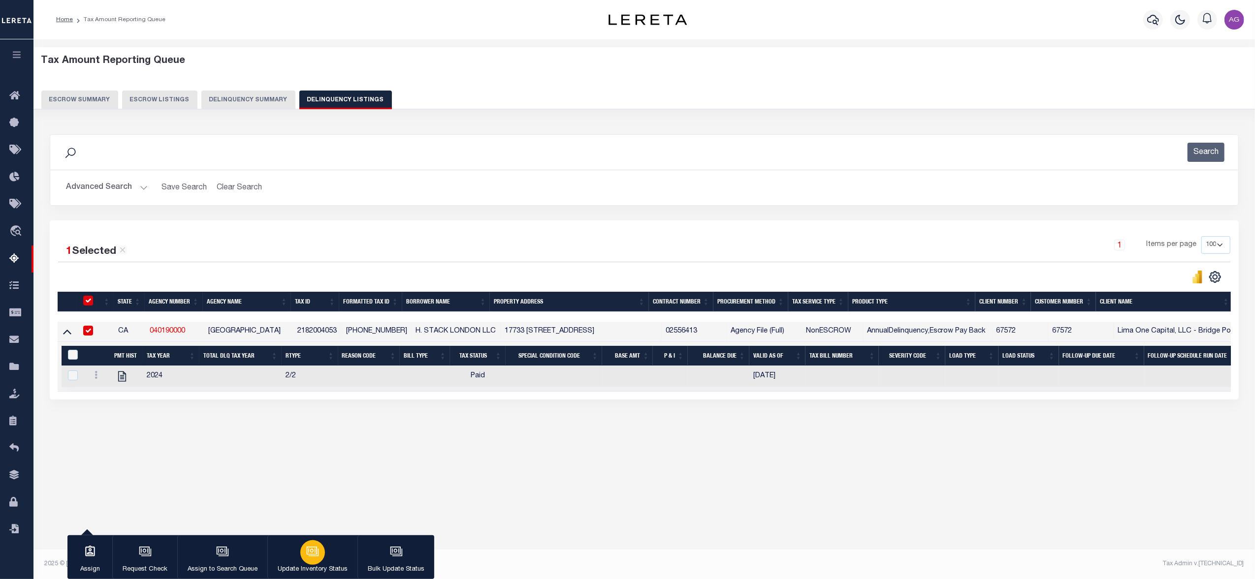
click at [306, 547] on icon "button" at bounding box center [312, 551] width 13 height 13
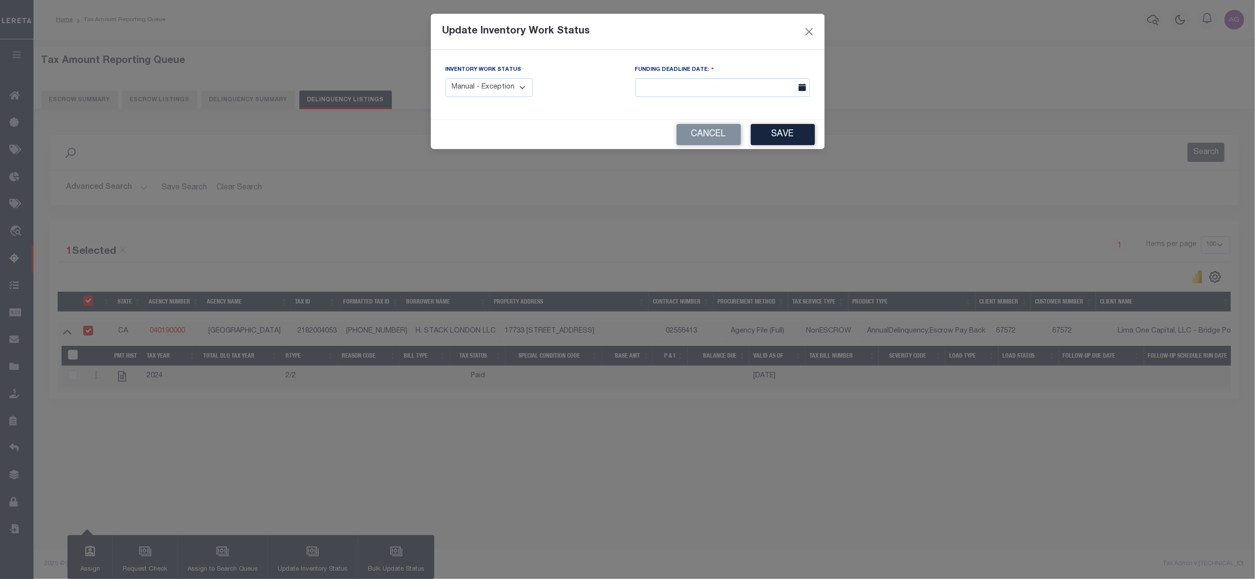
click at [499, 93] on select "Manual - Exception Pended - Awaiting Search Late Add Exception Completed" at bounding box center [489, 87] width 88 height 19
select select "3"
click at [445, 78] on select "Manual - Exception Pended - Awaiting Search Late Add Exception Completed" at bounding box center [489, 87] width 88 height 19
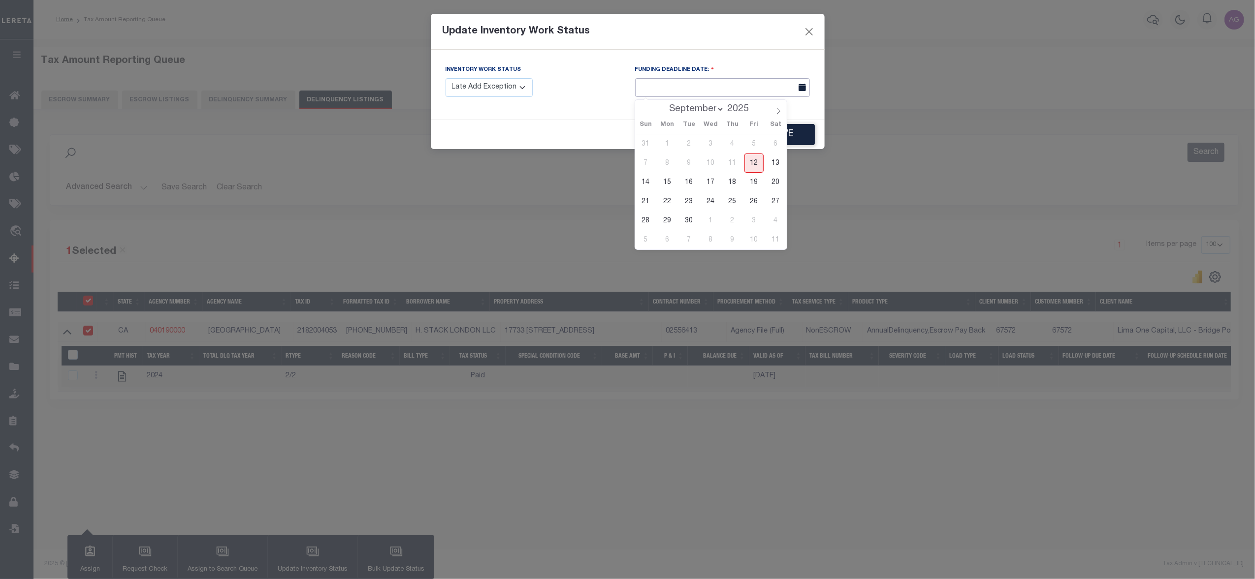
click at [742, 88] on input "text" at bounding box center [722, 87] width 175 height 19
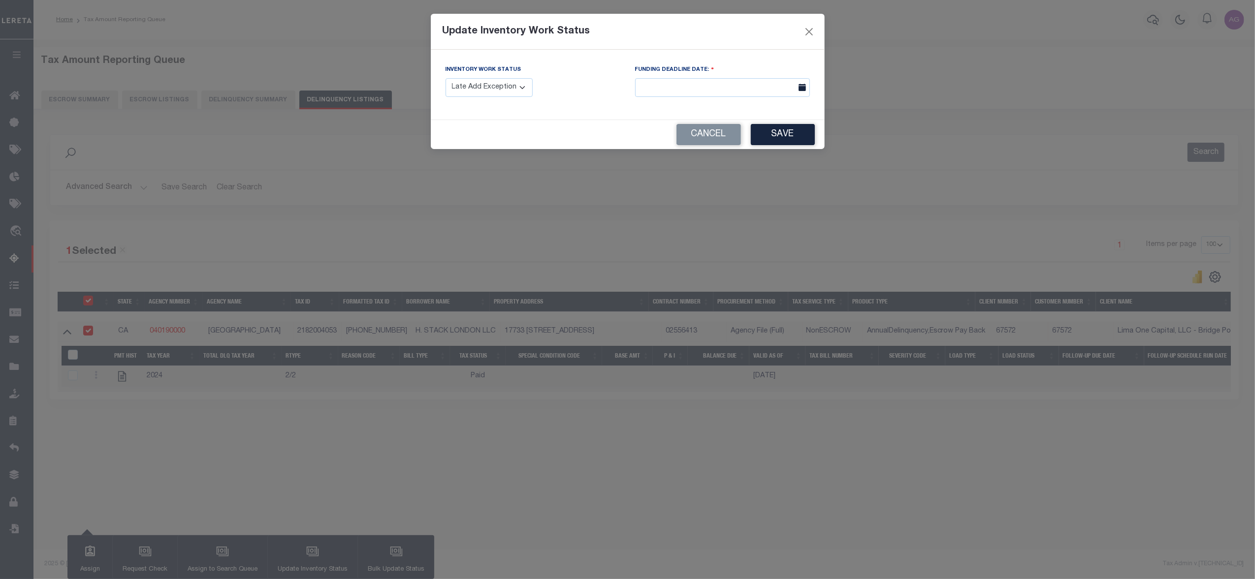
click at [534, 120] on div "Inventory Work Status Manual - Exception Pended - Awaiting Search Late Add Exce…" at bounding box center [628, 85] width 394 height 70
click at [794, 139] on button "Save" at bounding box center [783, 134] width 64 height 21
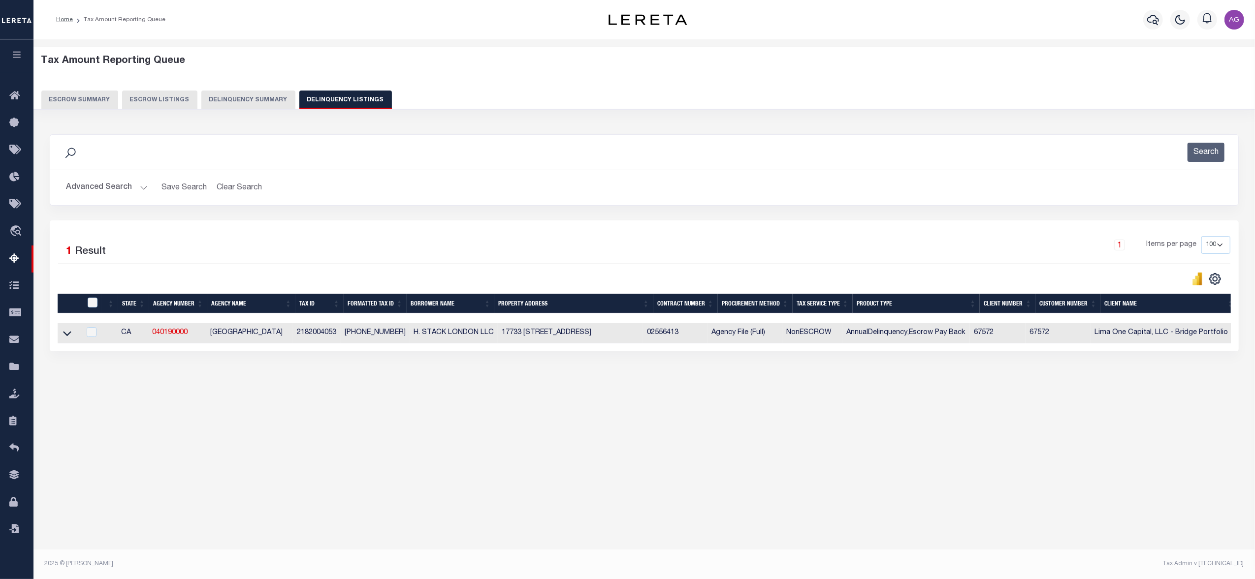
click at [439, 391] on div "Tax Amount Reporting Queue Escrow Summary Escrow Listings In" at bounding box center [643, 229] width 1215 height 361
click at [930, 351] on div "1 Selected 1 Result 1 Items per page 10 25 50 100 500" at bounding box center [644, 286] width 1189 height 131
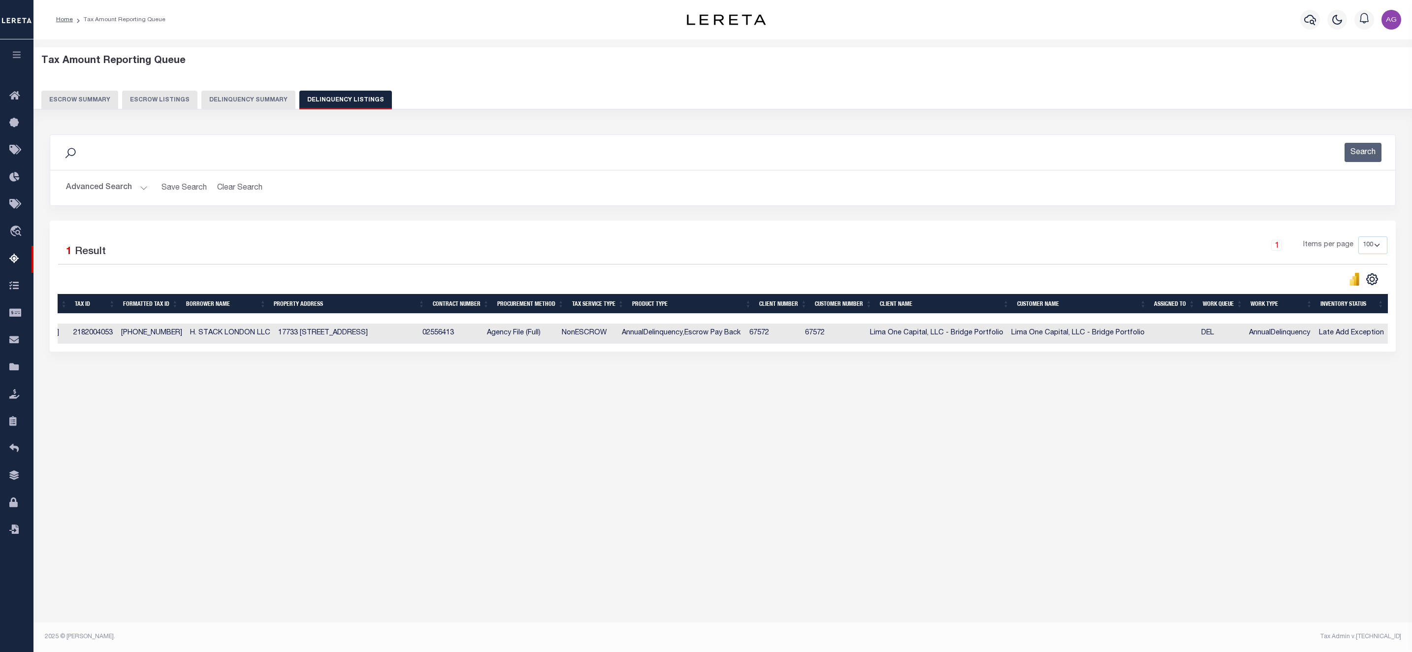
scroll to position [0, 217]
click at [220, 440] on div "Tax Amount Reporting Queue Escrow Summary Escrow Listings" at bounding box center [722, 239] width 1378 height 401
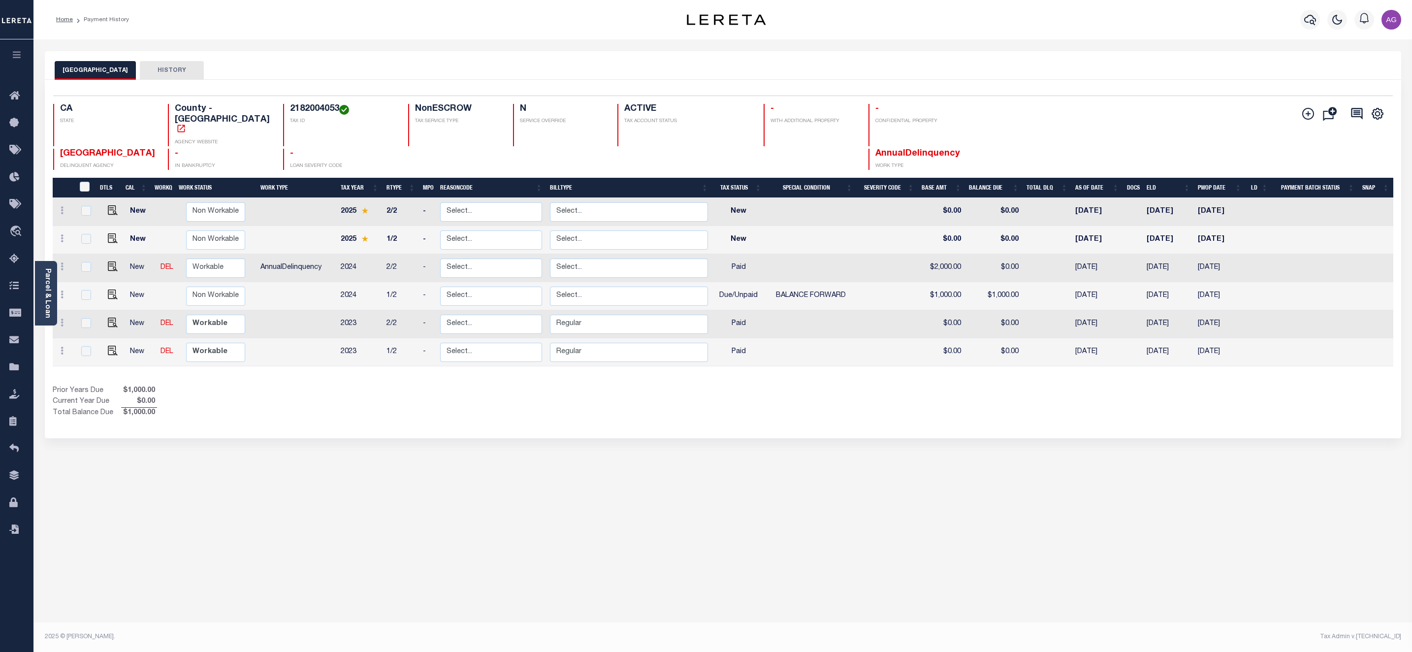
click at [221, 458] on div "LOS ANGELES COUNTY HISTORY Selected 6 Results" at bounding box center [722, 329] width 1371 height 556
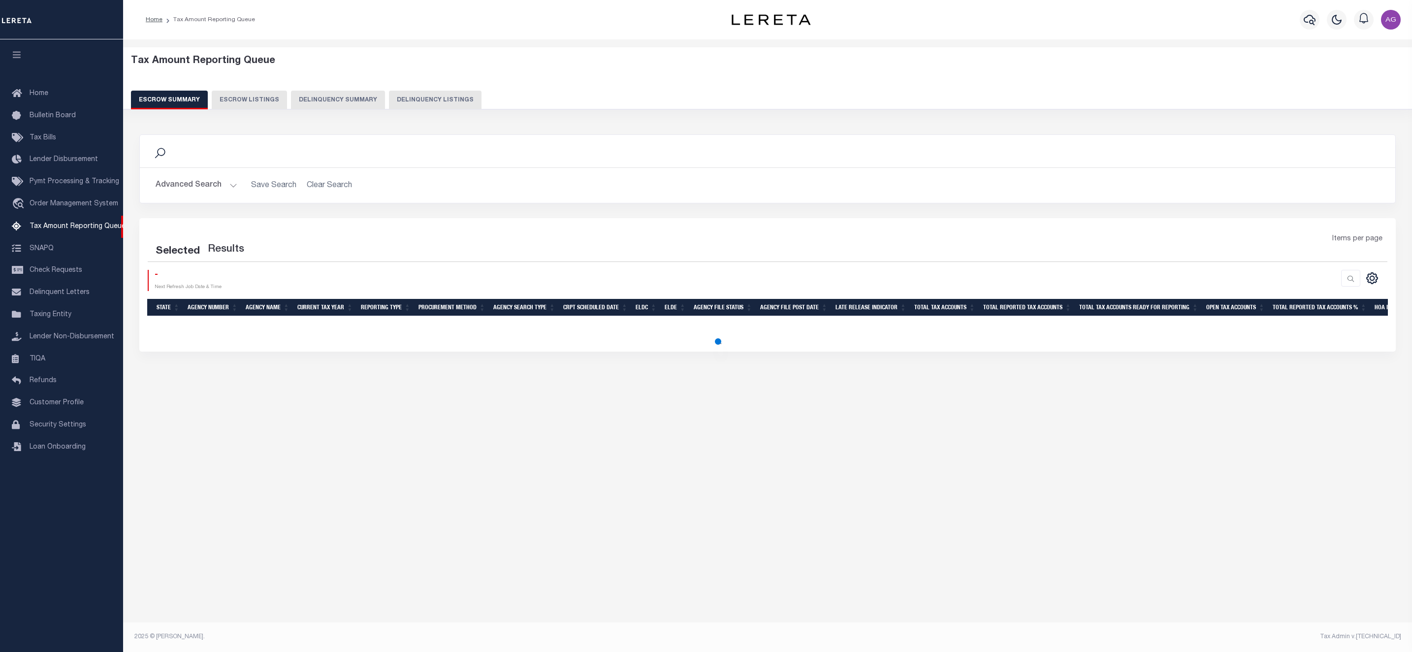
select select "100"
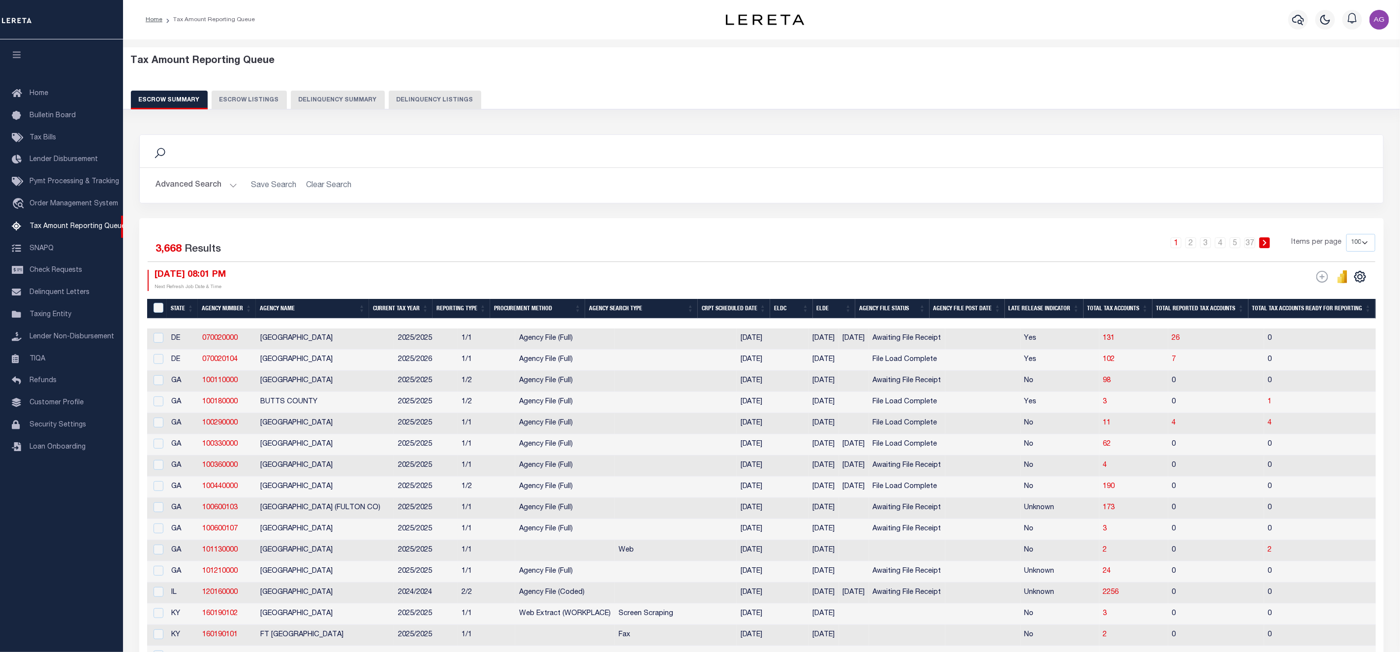
click at [404, 105] on button "Delinquency Listings" at bounding box center [435, 100] width 93 height 19
select select "100"
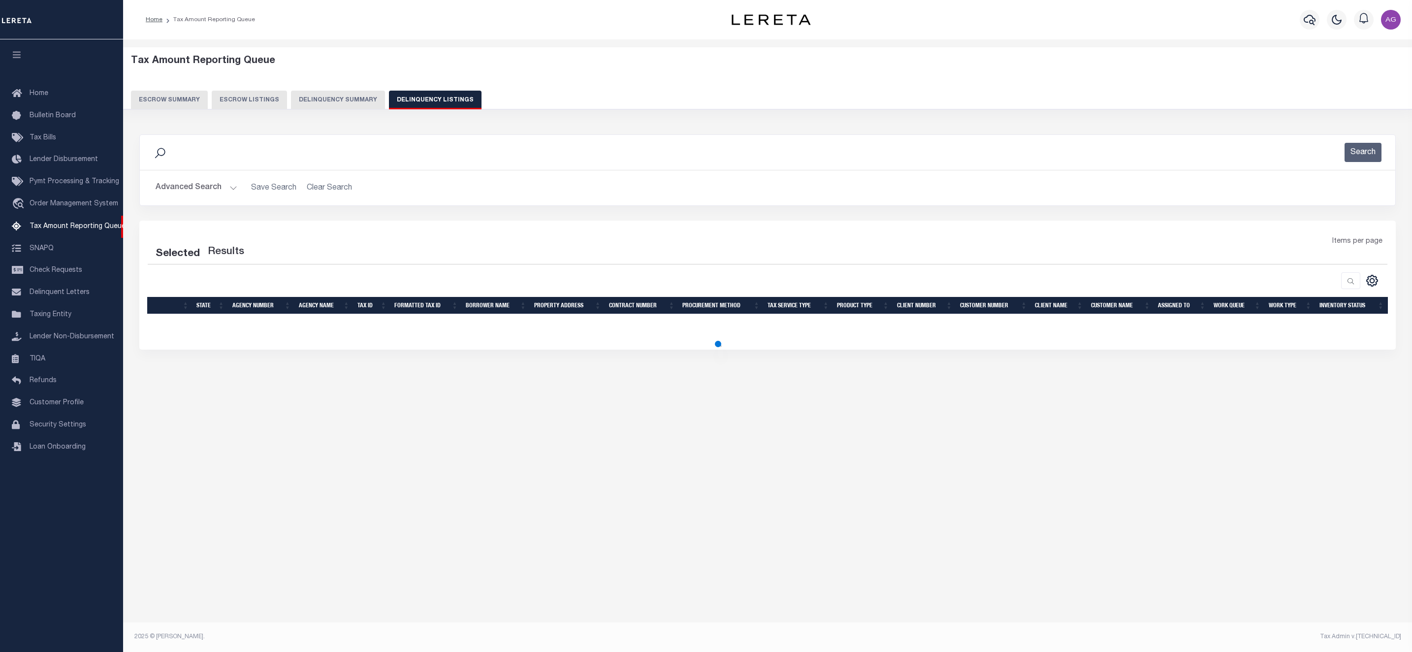
select select "100"
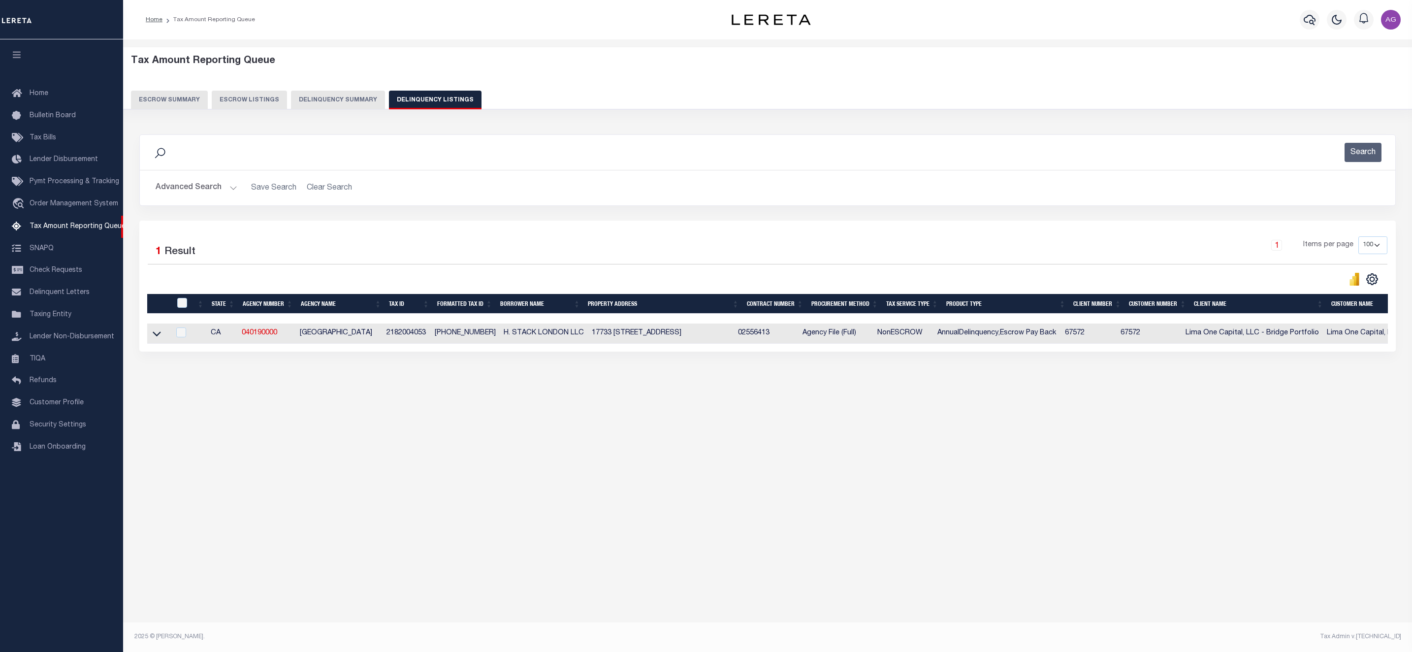
scroll to position [0, 305]
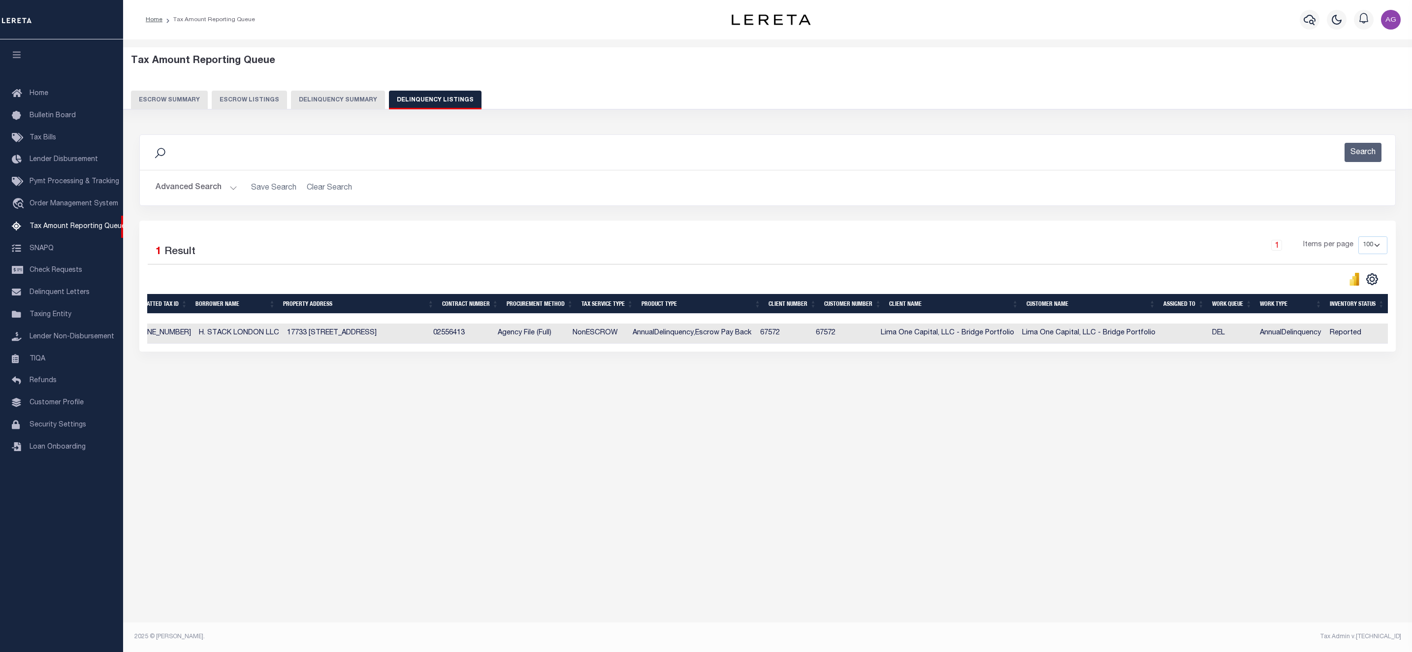
drag, startPoint x: 260, startPoint y: 418, endPoint x: 244, endPoint y: 403, distance: 21.6
click at [260, 411] on div "Tax Amount Reporting Queue Escrow Summary Escrow Listings In" at bounding box center [767, 229] width 1283 height 361
click at [16, 59] on icon "button" at bounding box center [16, 54] width 11 height 9
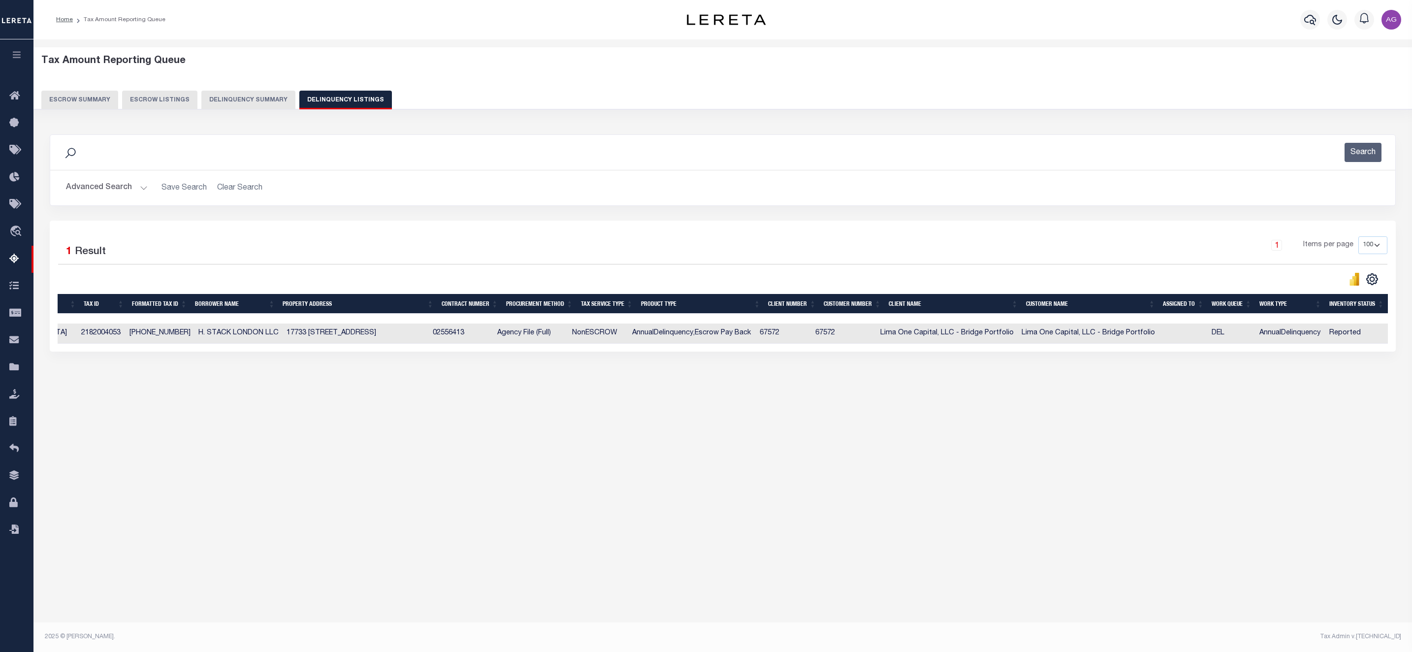
scroll to position [0, 216]
